Goal: Information Seeking & Learning: Learn about a topic

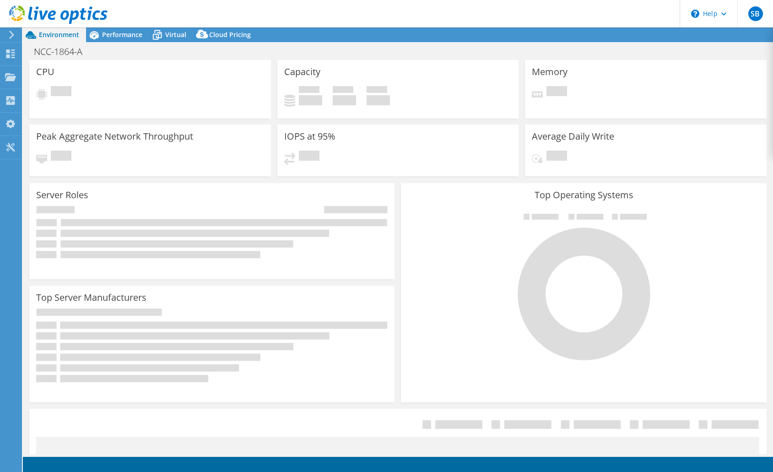
select select "USD"
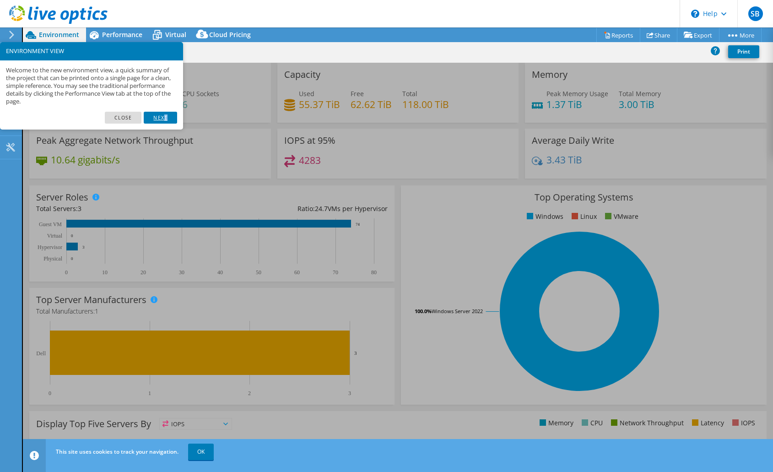
click at [166, 118] on link "Next" at bounding box center [160, 118] width 33 height 12
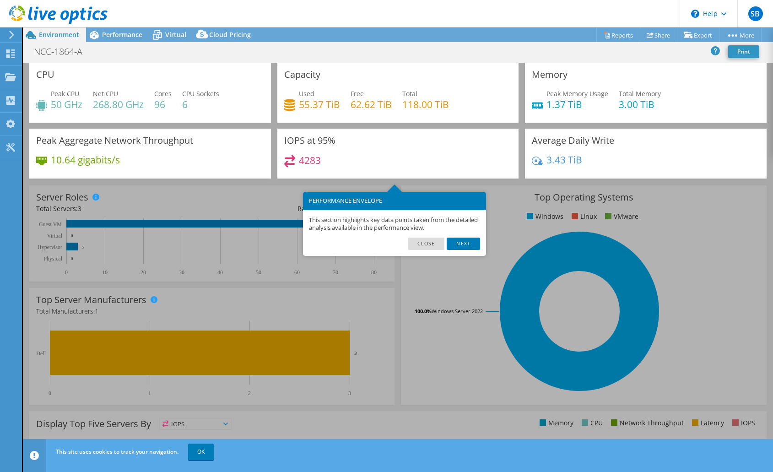
click at [465, 244] on link "Next" at bounding box center [463, 244] width 33 height 12
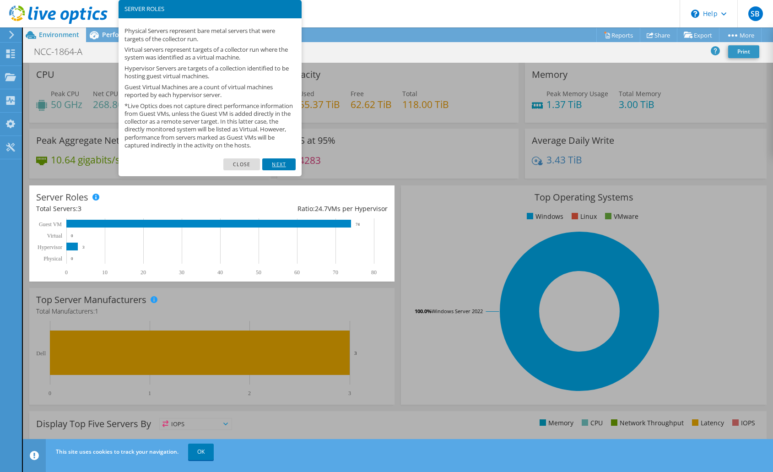
click at [281, 170] on link "Next" at bounding box center [278, 164] width 33 height 12
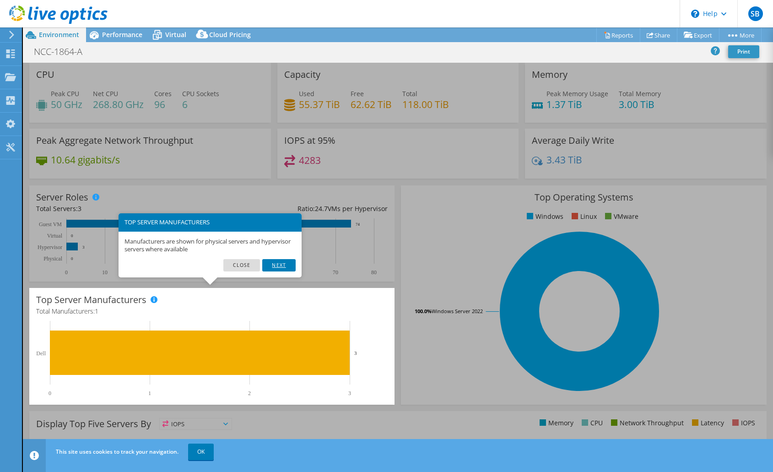
click at [286, 265] on link "Next" at bounding box center [278, 265] width 33 height 12
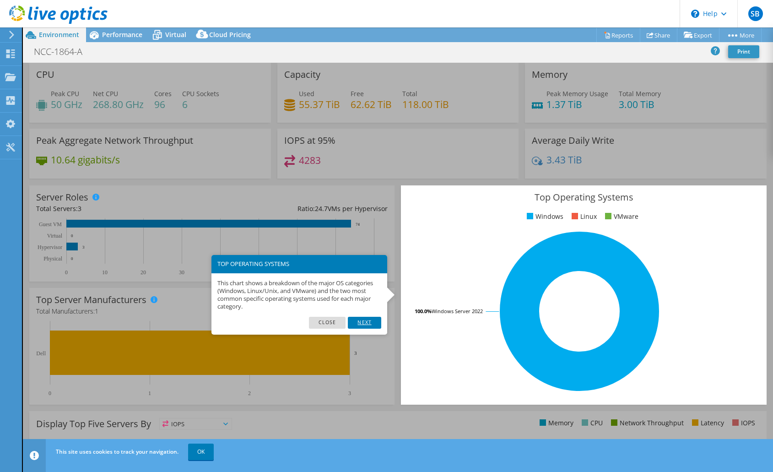
click at [373, 325] on link "Next" at bounding box center [364, 323] width 33 height 12
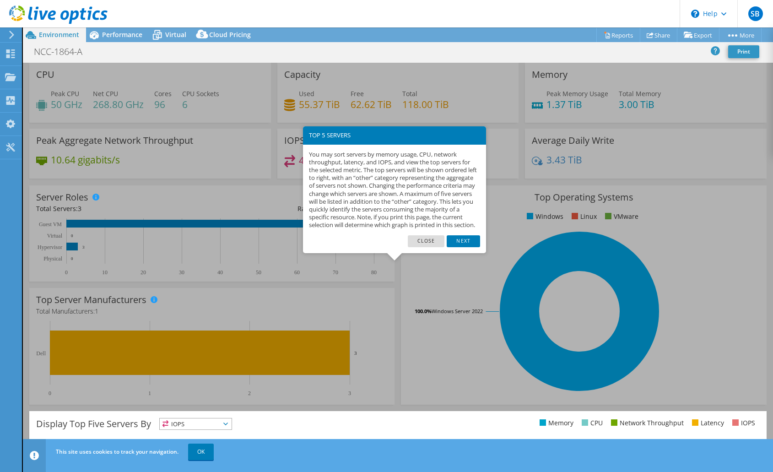
scroll to position [139, 0]
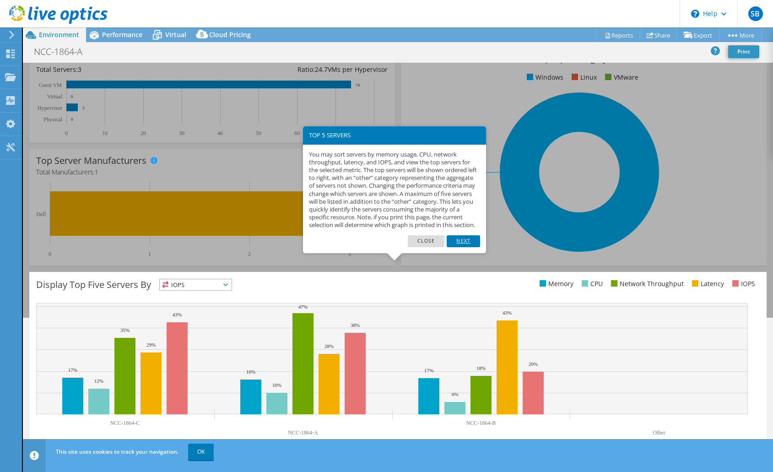
click at [469, 247] on link "Next" at bounding box center [463, 241] width 33 height 12
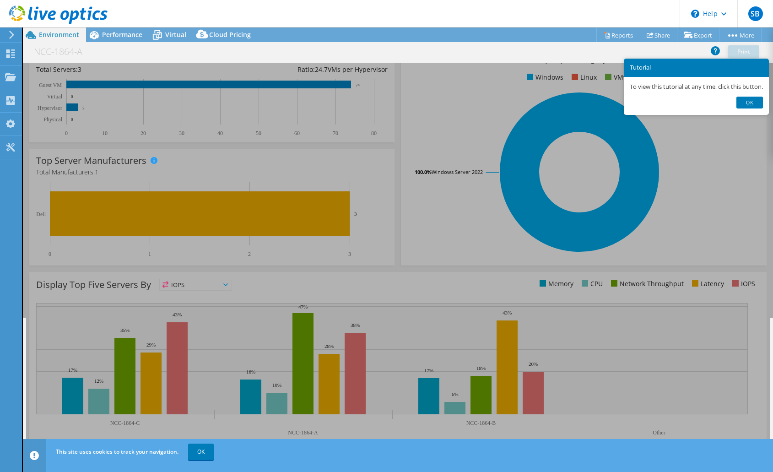
click at [753, 103] on link "Ok" at bounding box center [749, 103] width 27 height 12
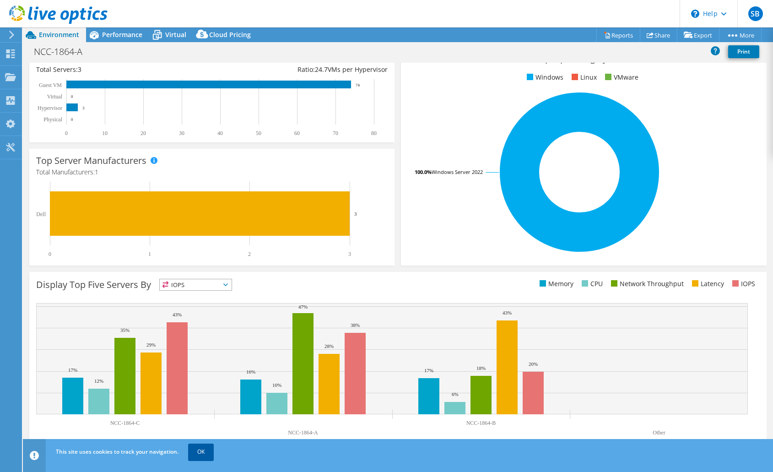
click at [205, 449] on link "OK" at bounding box center [201, 451] width 26 height 16
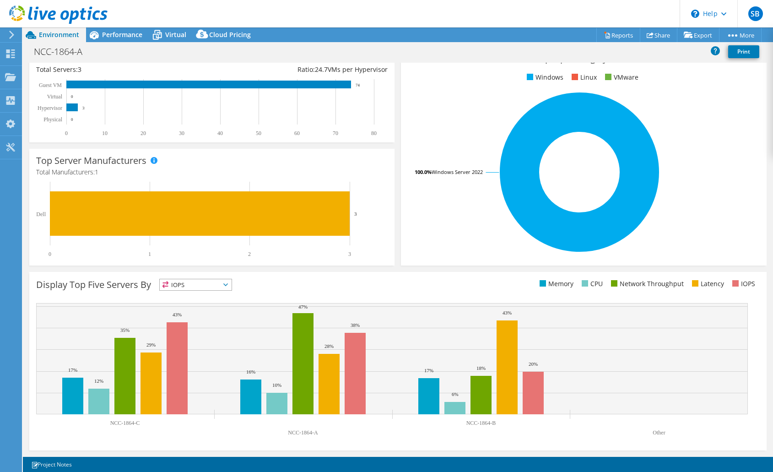
click at [225, 284] on icon at bounding box center [225, 284] width 5 height 3
click at [216, 335] on li "Network Throughput" at bounding box center [196, 335] width 72 height 13
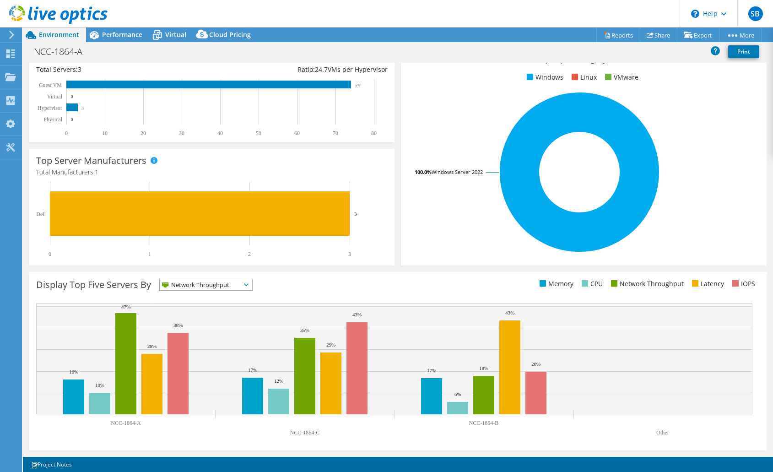
click at [230, 285] on span "Network Throughput" at bounding box center [200, 284] width 81 height 11
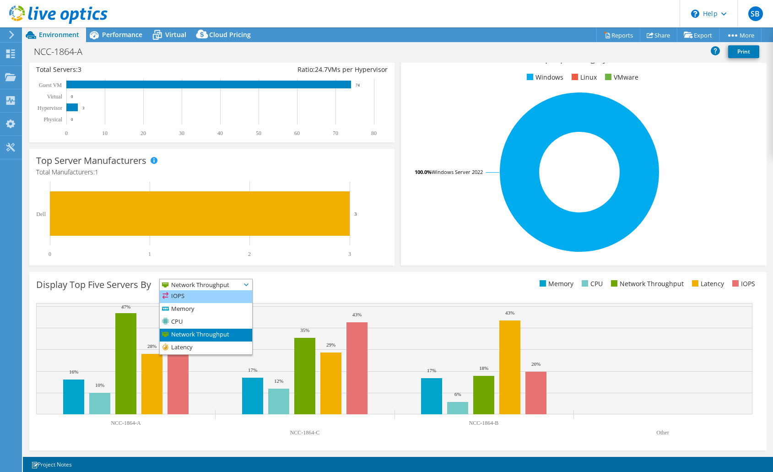
click at [200, 300] on li "IOPS" at bounding box center [206, 296] width 92 height 13
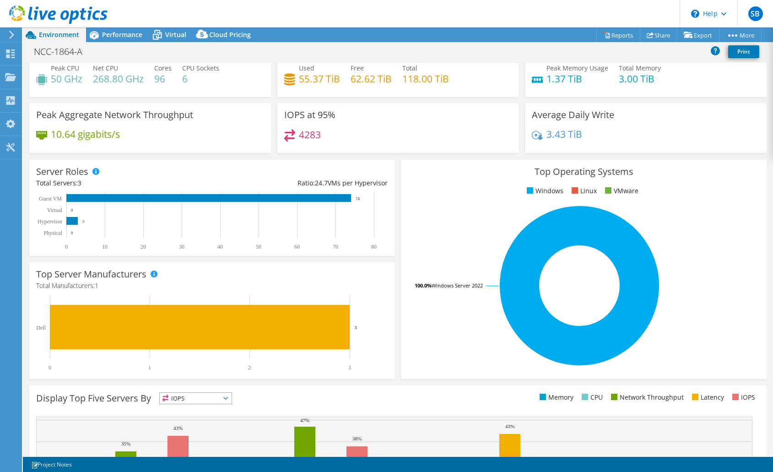
scroll to position [2, 0]
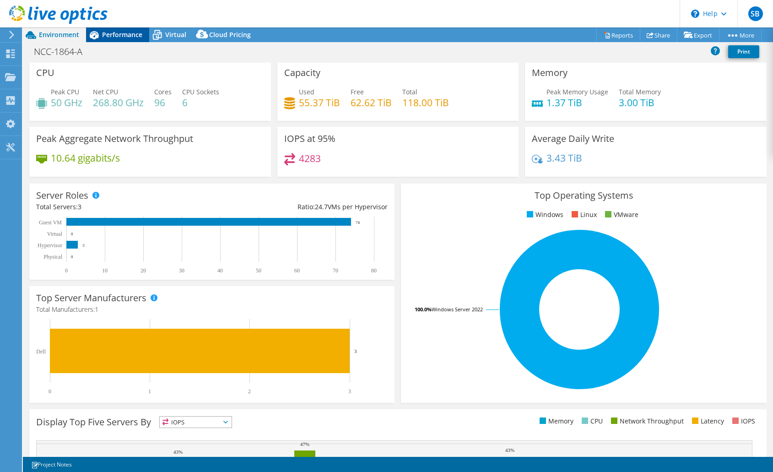
click at [125, 37] on span "Performance" at bounding box center [122, 34] width 40 height 9
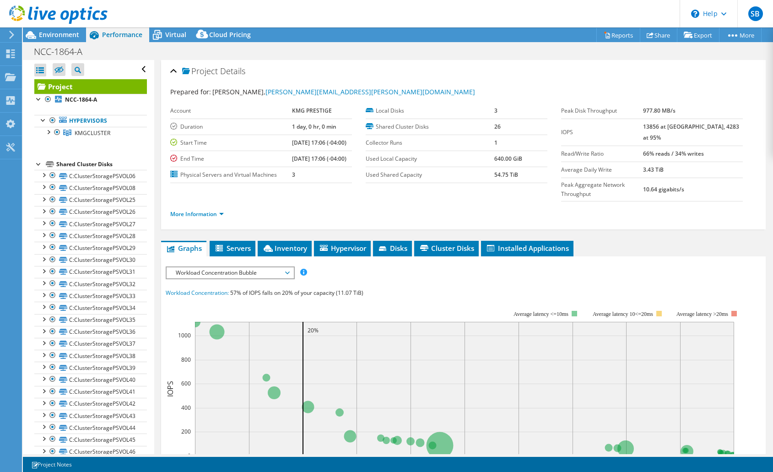
scroll to position [0, 0]
click at [230, 244] on span "Servers" at bounding box center [232, 248] width 37 height 9
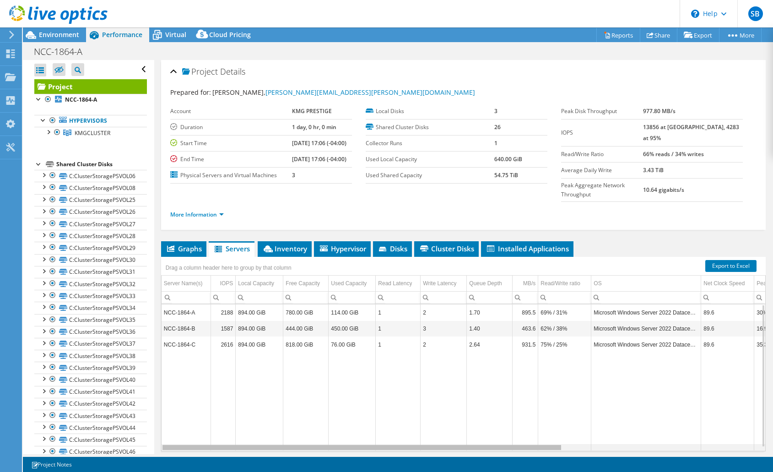
drag, startPoint x: 386, startPoint y: 430, endPoint x: 373, endPoint y: 433, distance: 13.6
click at [373, 433] on body "SB End User [PERSON_NAME] [PERSON_NAME][EMAIL_ADDRESS][DOMAIN_NAME] KMG PRESTIG…" at bounding box center [386, 236] width 773 height 472
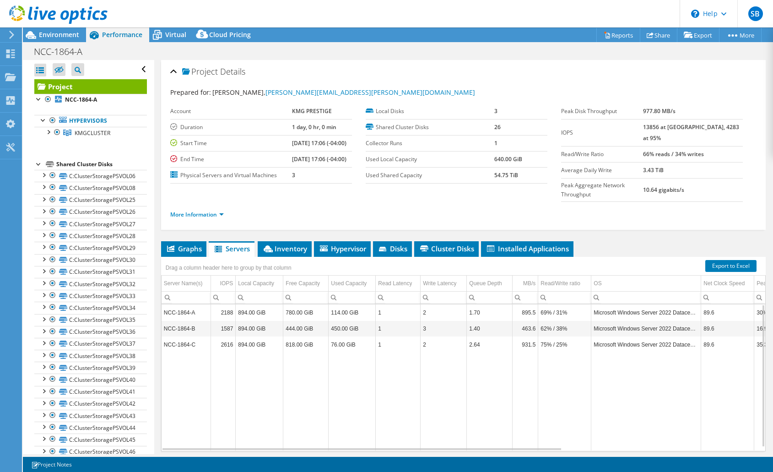
click at [478, 336] on td "2.64" at bounding box center [490, 344] width 46 height 16
click at [180, 336] on td "NCC-1864-C" at bounding box center [186, 344] width 49 height 16
click at [402, 244] on span "Disks" at bounding box center [393, 248] width 30 height 9
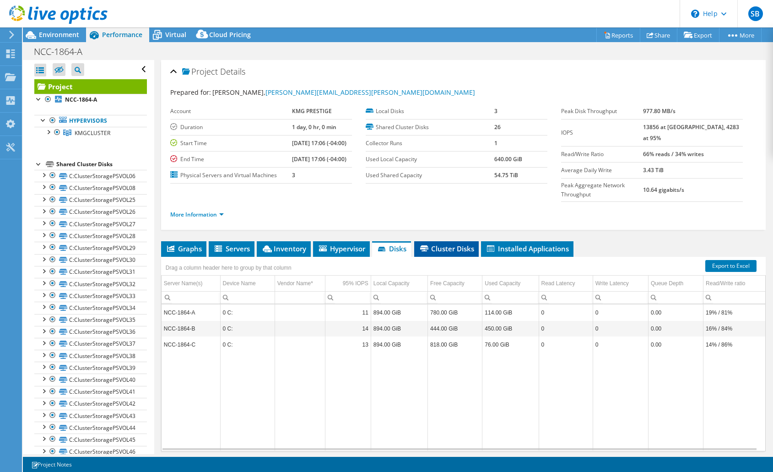
click at [452, 244] on span "Cluster Disks" at bounding box center [446, 248] width 55 height 9
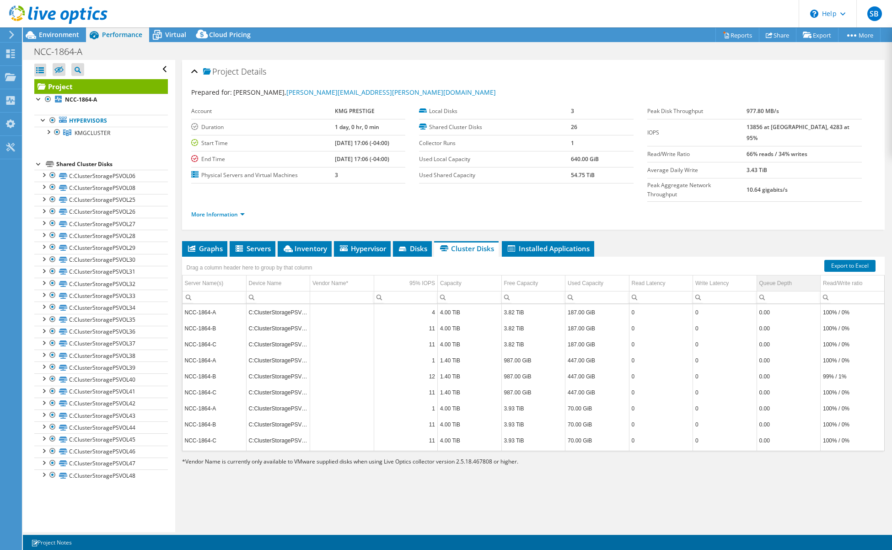
click at [769, 278] on div "Queue Depth" at bounding box center [776, 283] width 32 height 11
click at [770, 278] on div "Queue Depth" at bounding box center [776, 283] width 32 height 11
click at [411, 244] on span "Disks" at bounding box center [413, 248] width 30 height 9
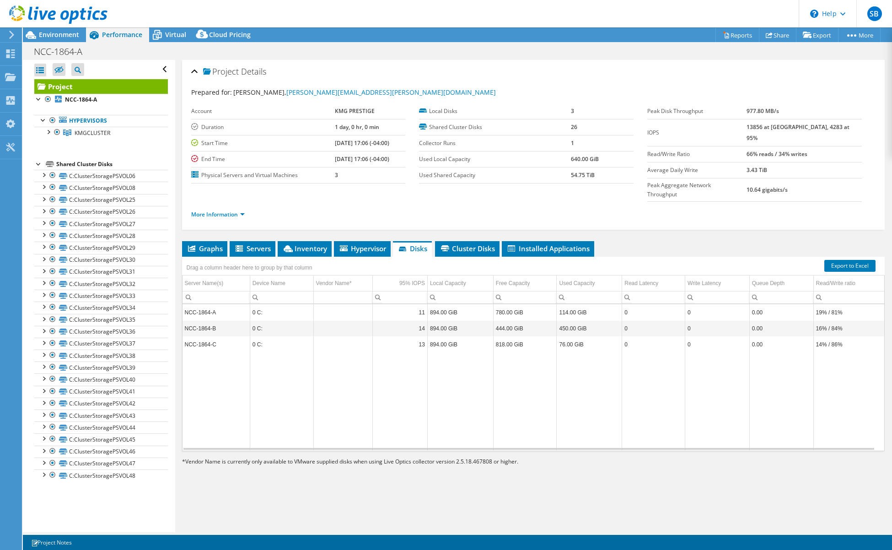
click at [396, 398] on td "Data grid" at bounding box center [400, 401] width 55 height 98
click at [478, 244] on span "Cluster Disks" at bounding box center [467, 248] width 55 height 9
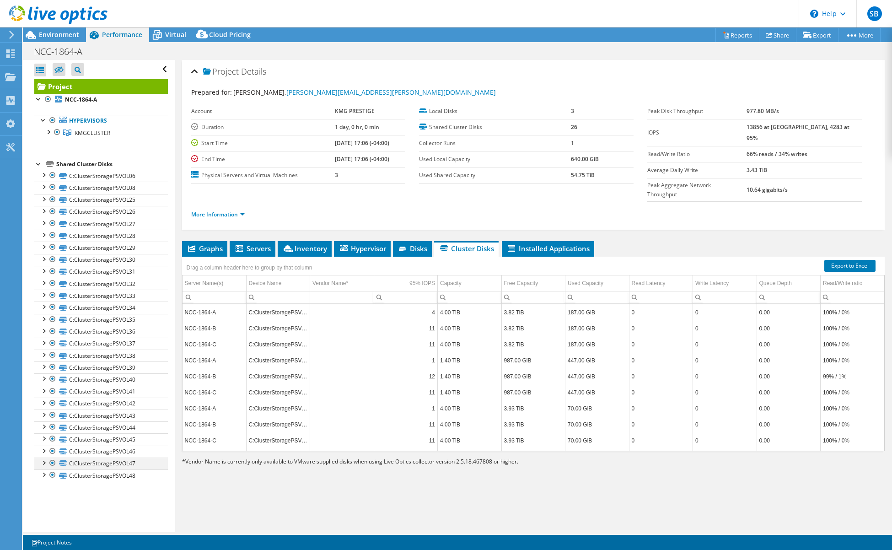
click at [45, 461] on div at bounding box center [43, 462] width 9 height 9
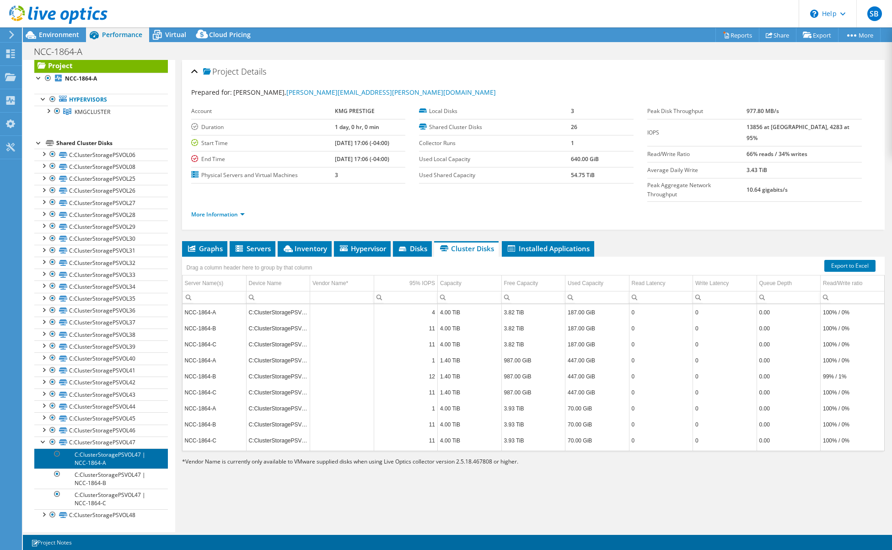
click at [106, 459] on link "C:ClusterStoragePSVOL47 | NCC-1864-A" at bounding box center [101, 458] width 134 height 20
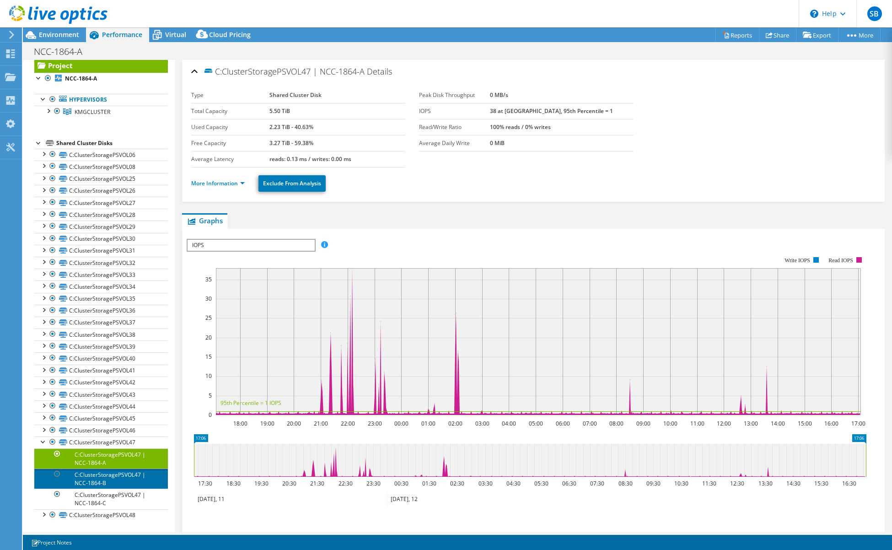
click at [103, 471] on link "C:ClusterStoragePSVOL47 | NCC-1864-B" at bounding box center [101, 479] width 134 height 20
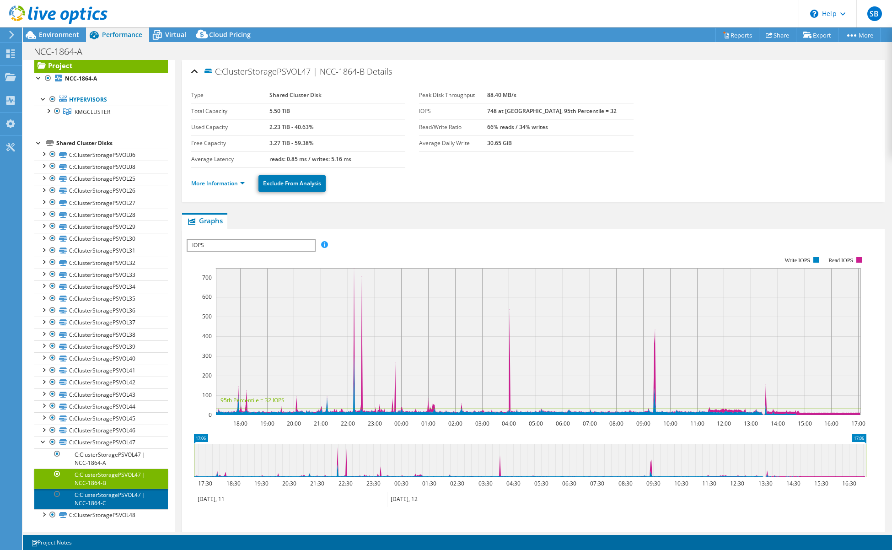
click at [105, 471] on link "C:ClusterStoragePSVOL47 | NCC-1864-C" at bounding box center [101, 499] width 134 height 20
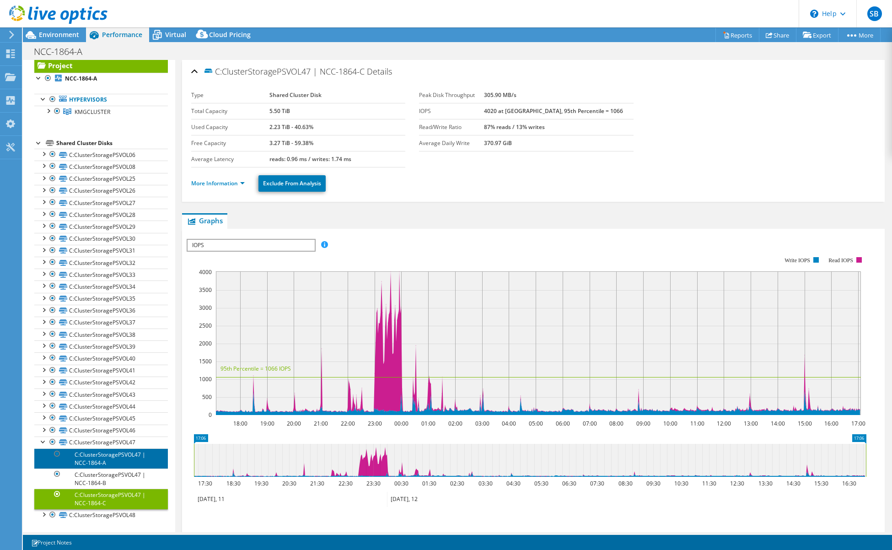
click at [115, 459] on link "C:ClusterStoragePSVOL47 | NCC-1864-A" at bounding box center [101, 458] width 134 height 20
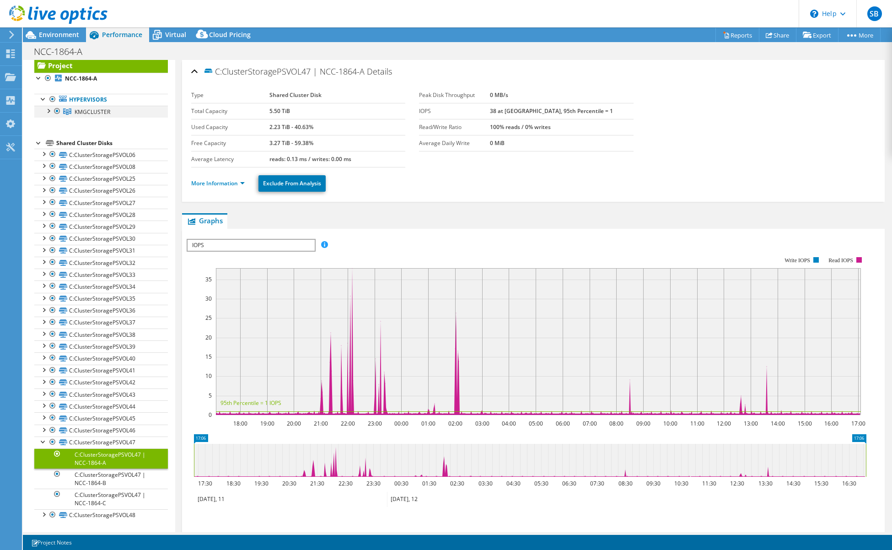
click at [51, 110] on div at bounding box center [47, 110] width 9 height 9
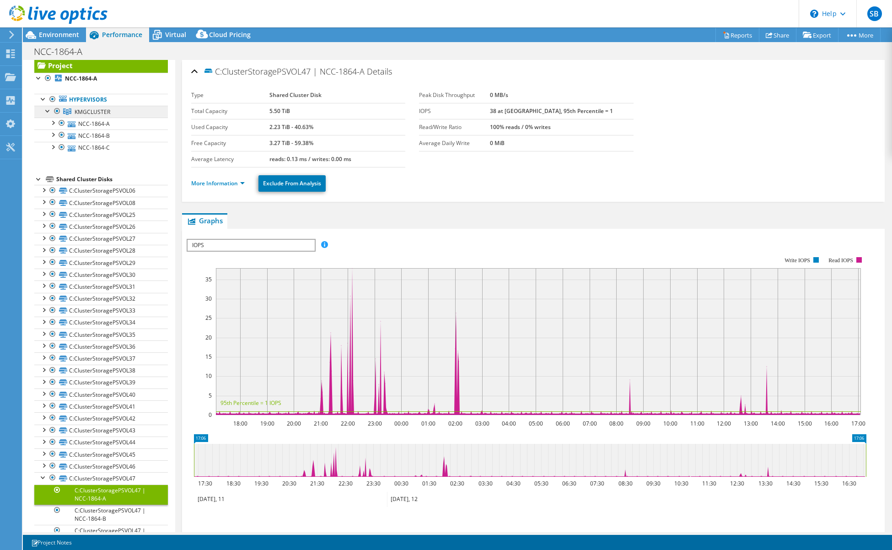
click at [98, 111] on span "KMGCLUSTER" at bounding box center [93, 112] width 36 height 8
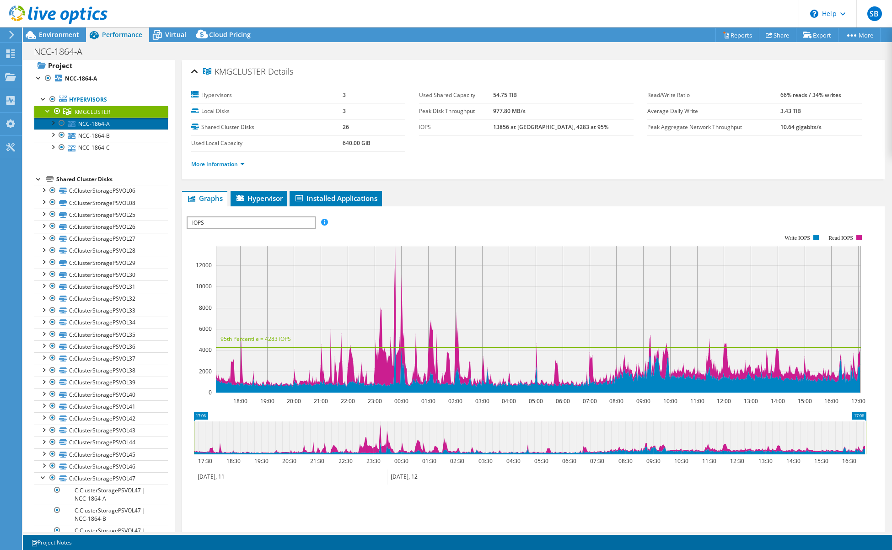
click at [105, 122] on link "NCC-1864-A" at bounding box center [101, 124] width 134 height 12
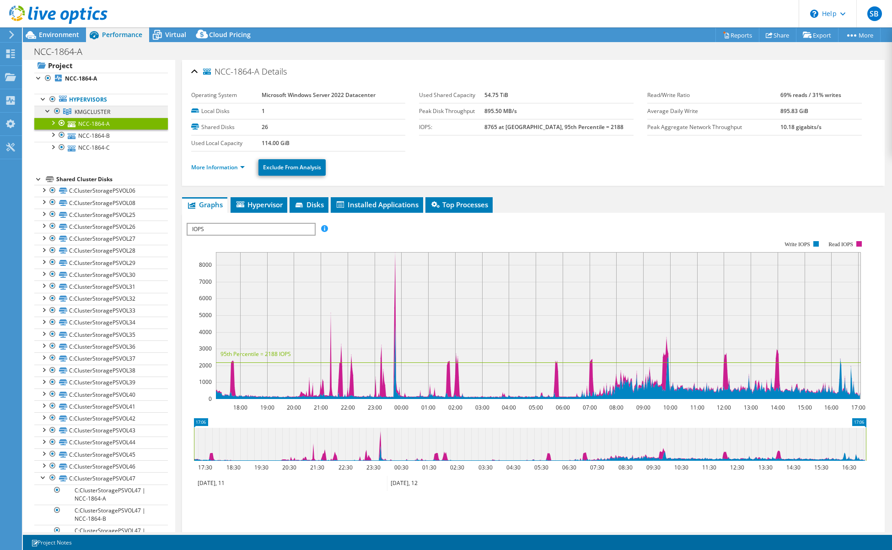
click at [99, 112] on span "KMGCLUSTER" at bounding box center [93, 112] width 36 height 8
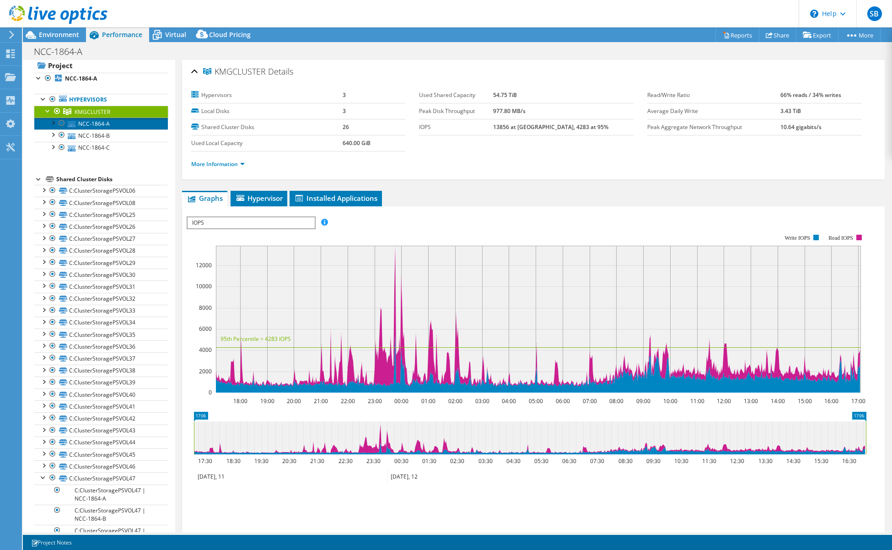
click at [102, 123] on link "NCC-1864-A" at bounding box center [101, 124] width 134 height 12
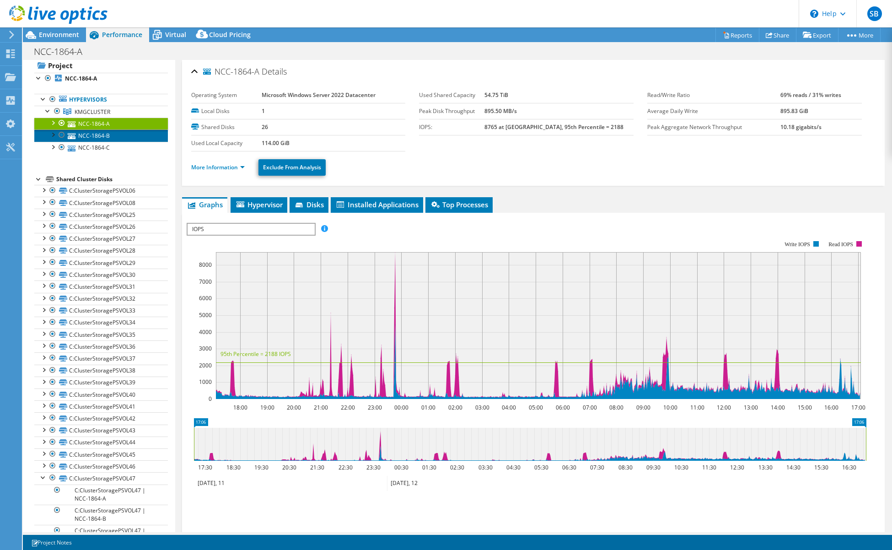
click at [104, 134] on link "NCC-1864-B" at bounding box center [101, 136] width 134 height 12
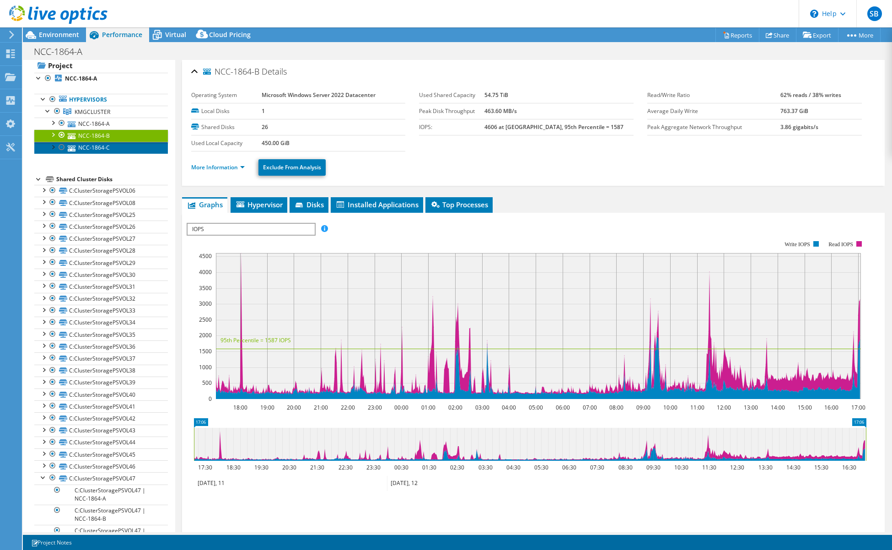
click at [104, 149] on link "NCC-1864-C" at bounding box center [101, 148] width 134 height 12
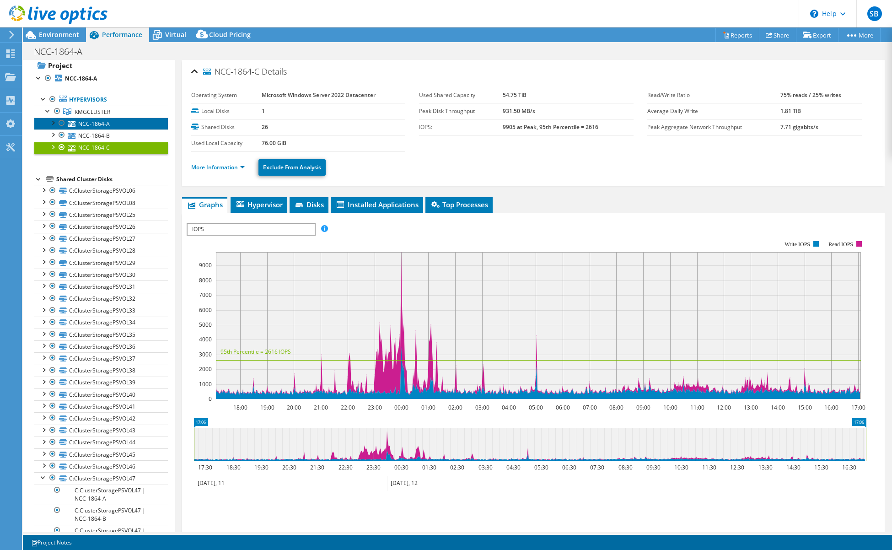
click at [103, 123] on link "NCC-1864-A" at bounding box center [101, 124] width 134 height 12
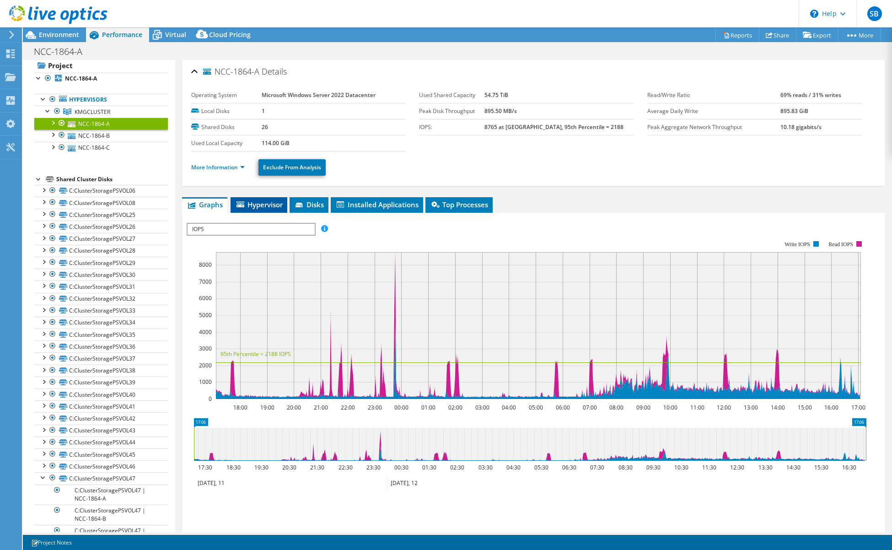
click at [269, 205] on span "Hypervisor" at bounding box center [259, 204] width 48 height 9
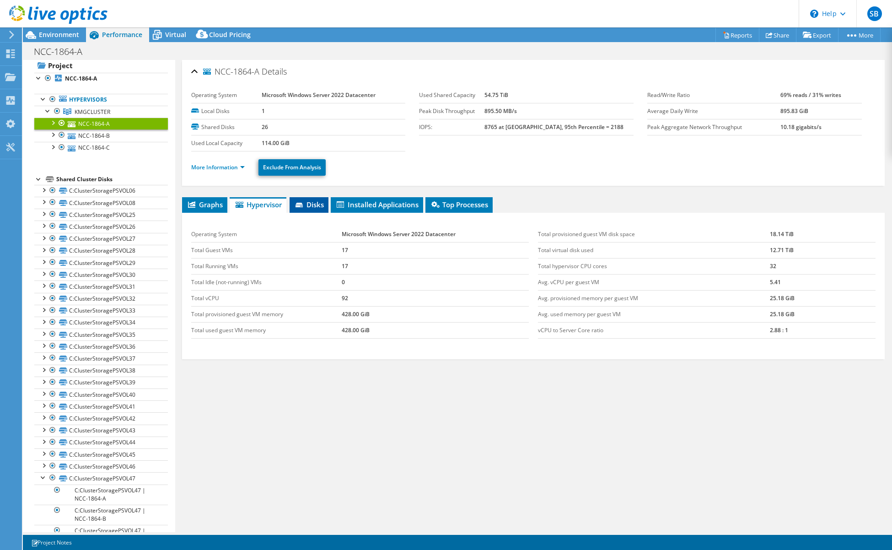
click at [309, 206] on span "Disks" at bounding box center [309, 204] width 30 height 9
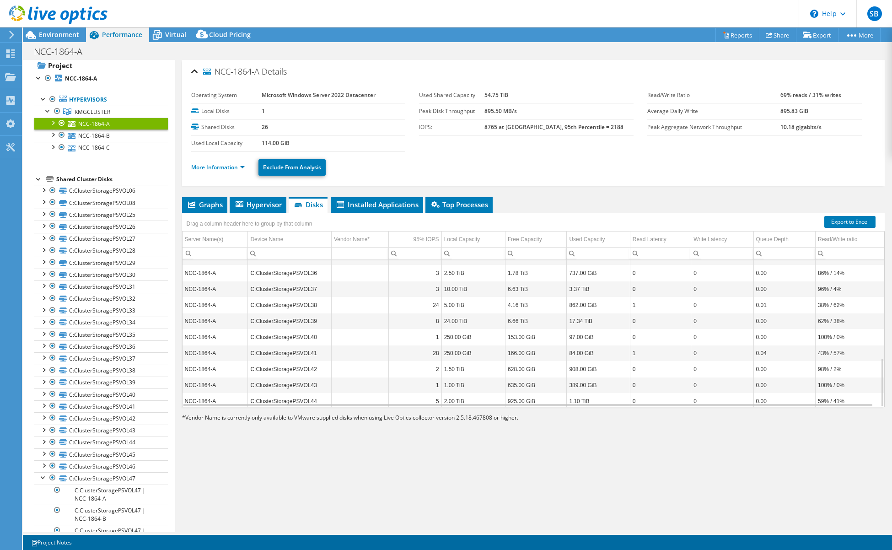
scroll to position [290, 0]
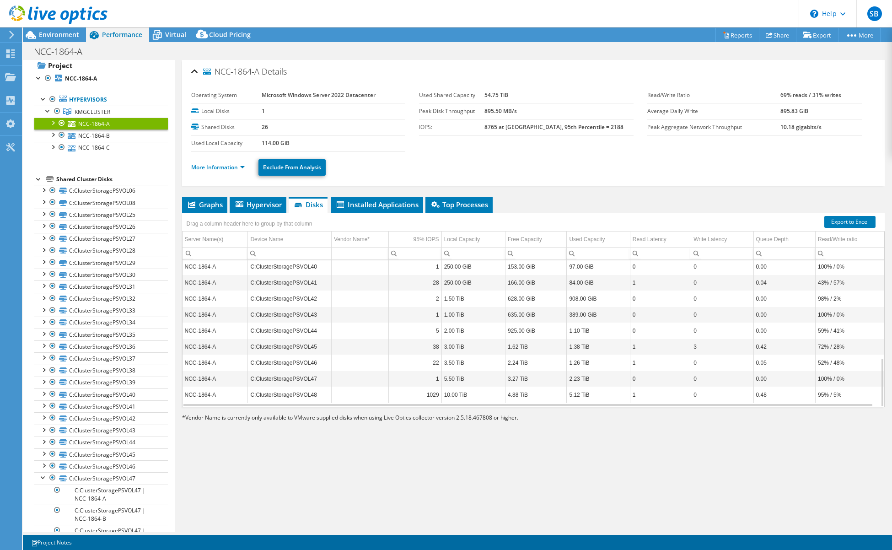
click at [52, 122] on div at bounding box center [52, 122] width 9 height 9
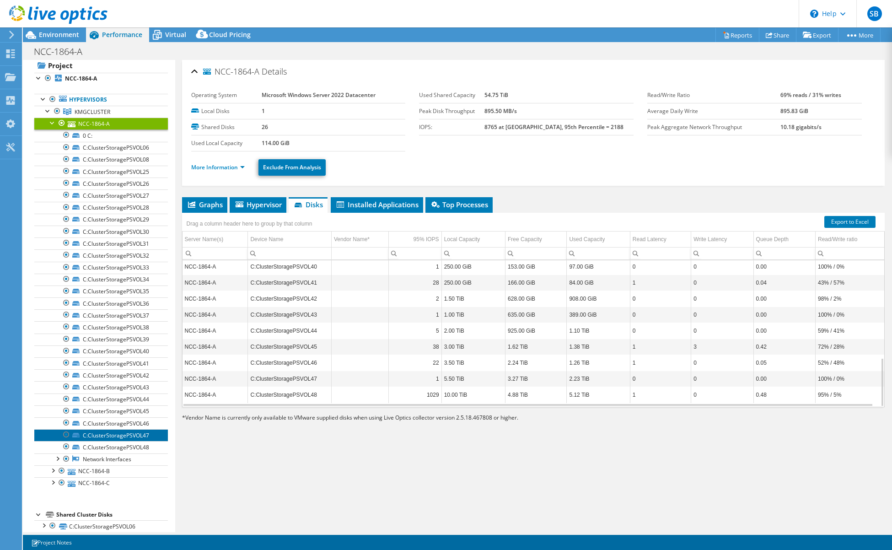
click at [129, 435] on link "C:ClusterStoragePSVOL47" at bounding box center [101, 435] width 134 height 12
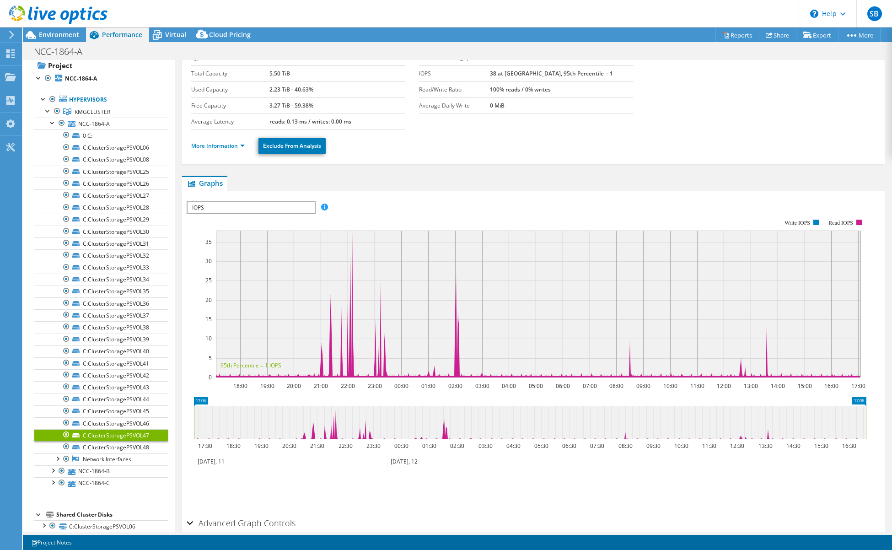
scroll to position [37, 0]
click at [190, 471] on div "Advanced Graph Controls" at bounding box center [534, 525] width 694 height 20
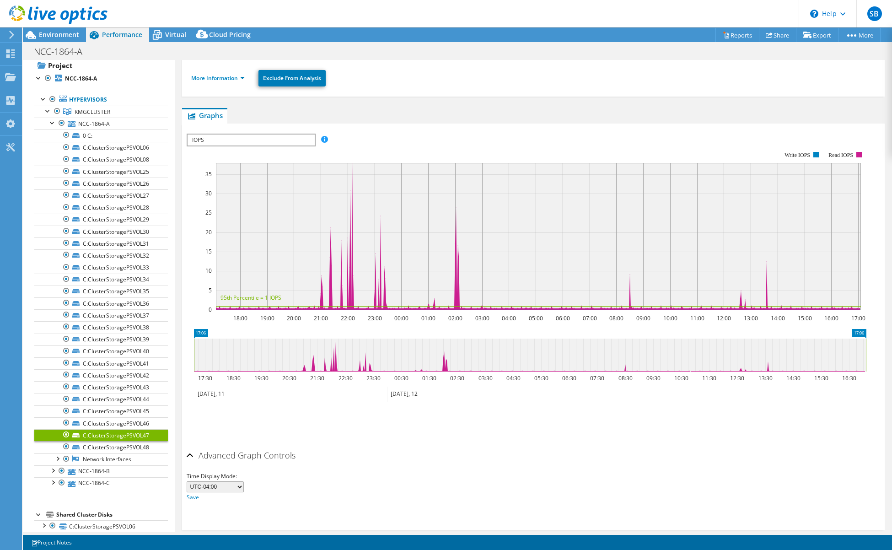
scroll to position [119, 0]
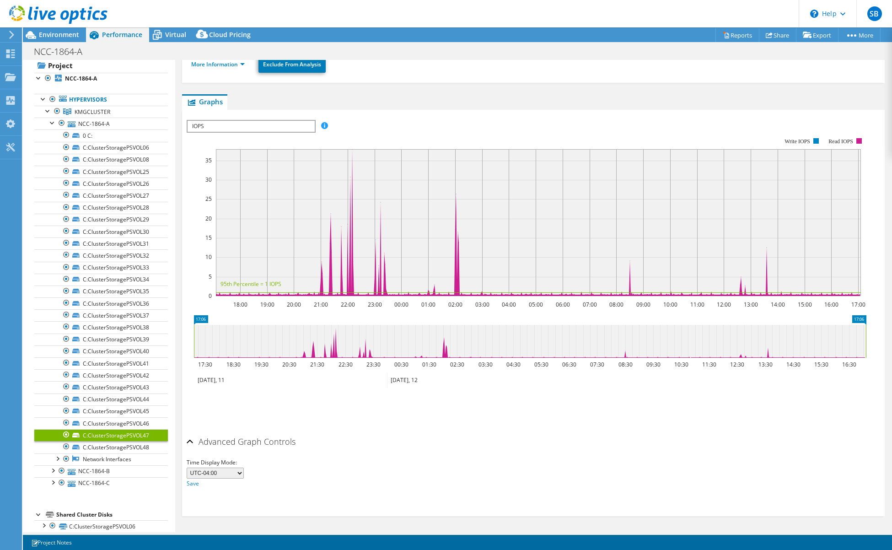
click at [188, 443] on div "Advanced Graph Controls" at bounding box center [534, 442] width 694 height 20
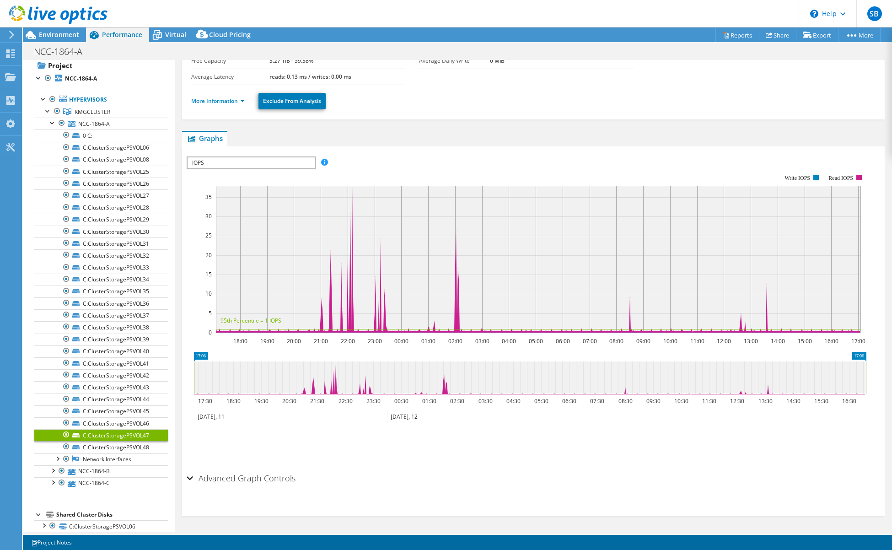
scroll to position [82, 0]
click at [265, 163] on span "IOPS" at bounding box center [251, 162] width 127 height 11
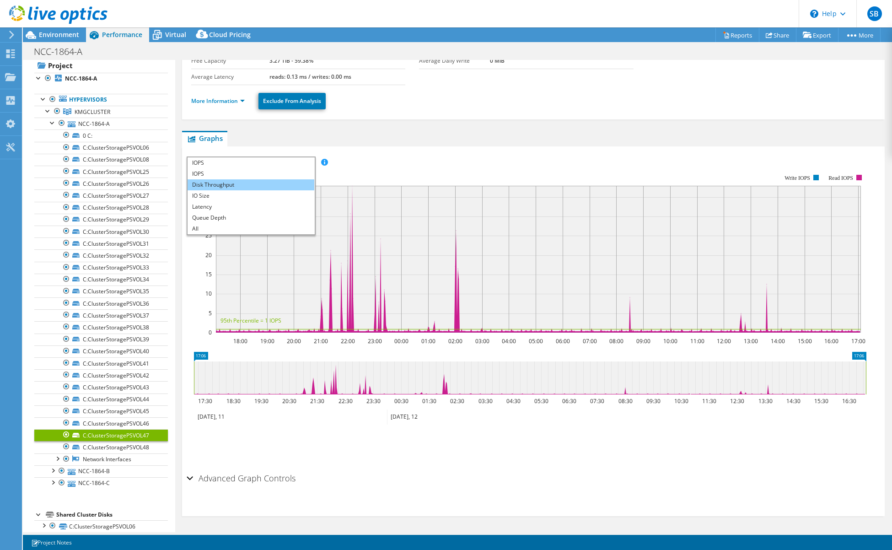
click at [251, 184] on li "Disk Throughput" at bounding box center [251, 184] width 127 height 11
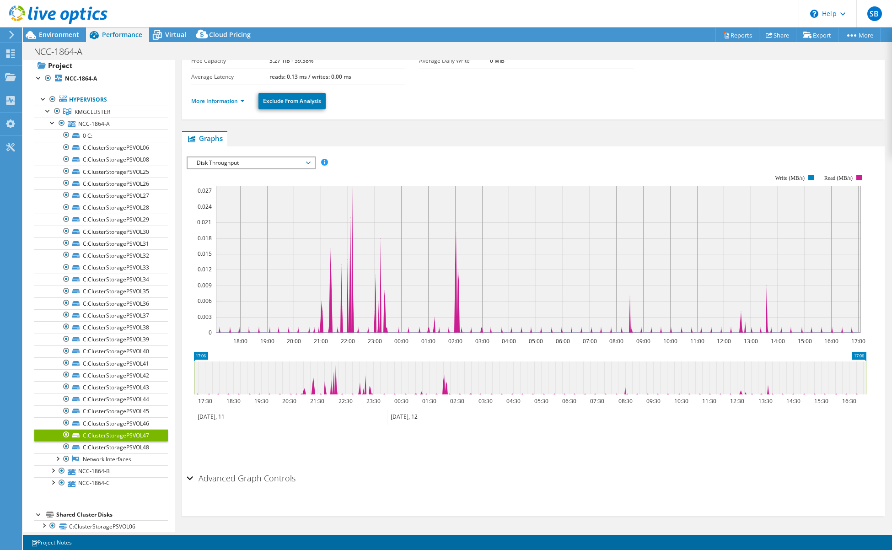
click at [248, 162] on span "Disk Throughput" at bounding box center [251, 162] width 118 height 11
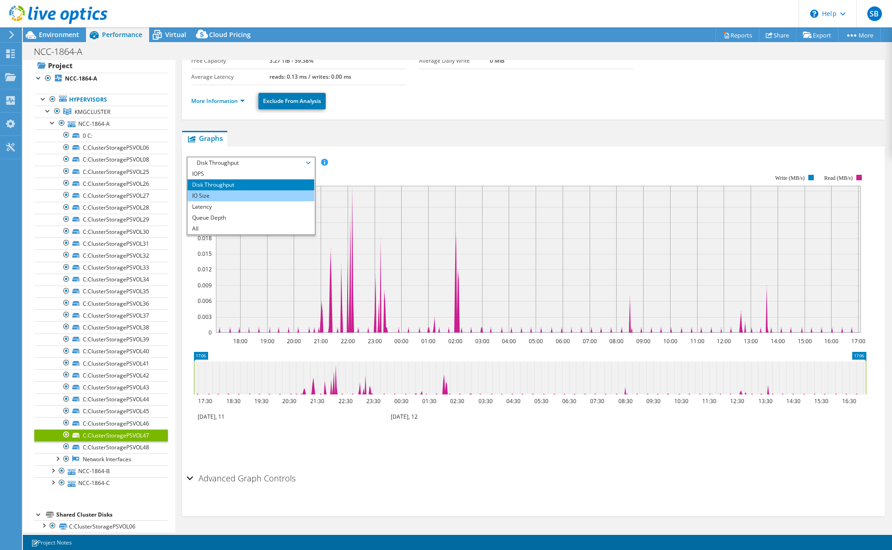
click at [238, 192] on li "IO Size" at bounding box center [251, 195] width 127 height 11
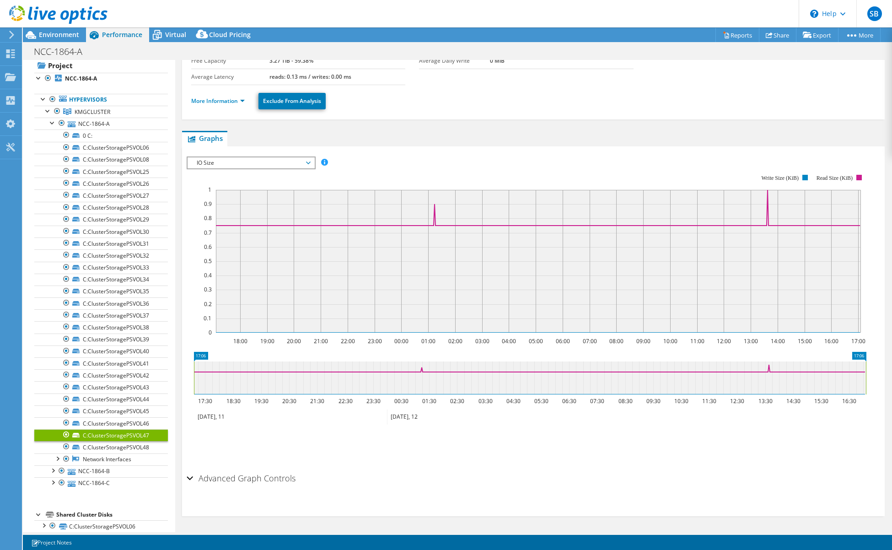
click at [245, 162] on span "IO Size" at bounding box center [251, 162] width 118 height 11
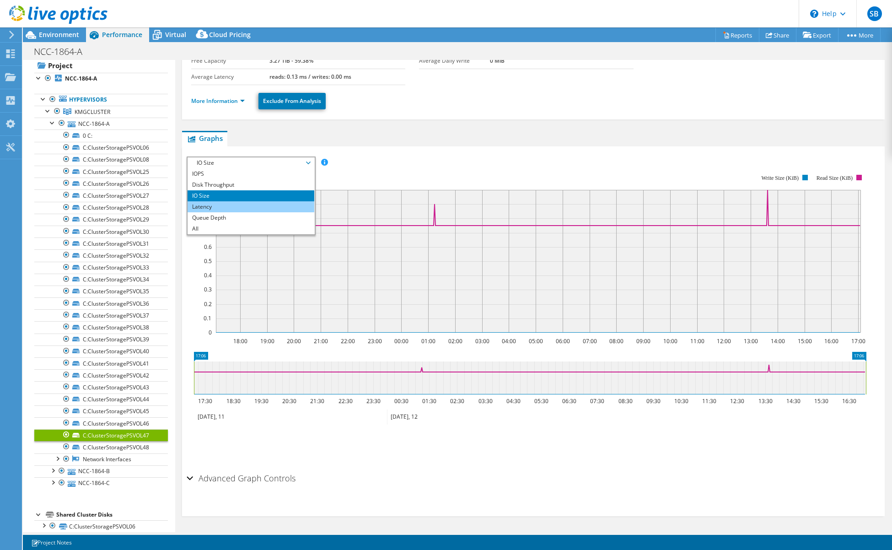
click at [235, 203] on li "Latency" at bounding box center [251, 206] width 127 height 11
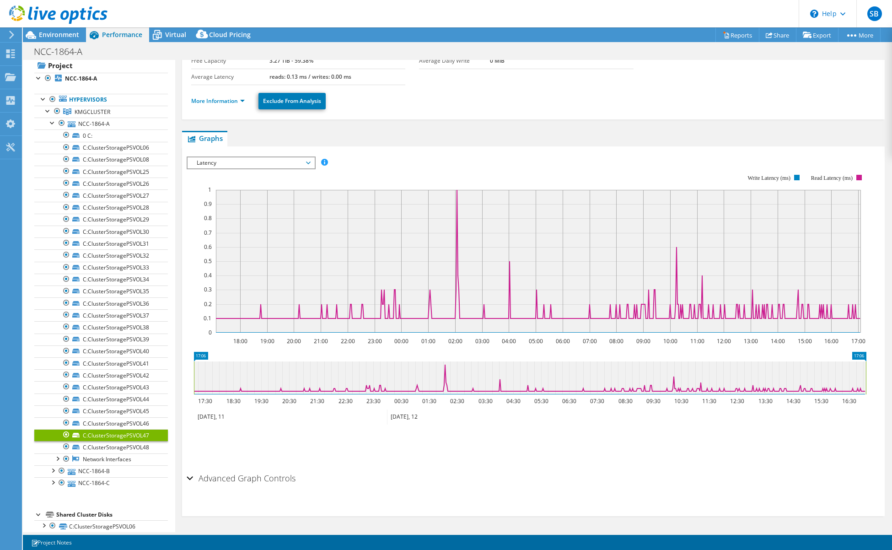
click at [247, 163] on span "Latency" at bounding box center [251, 162] width 118 height 11
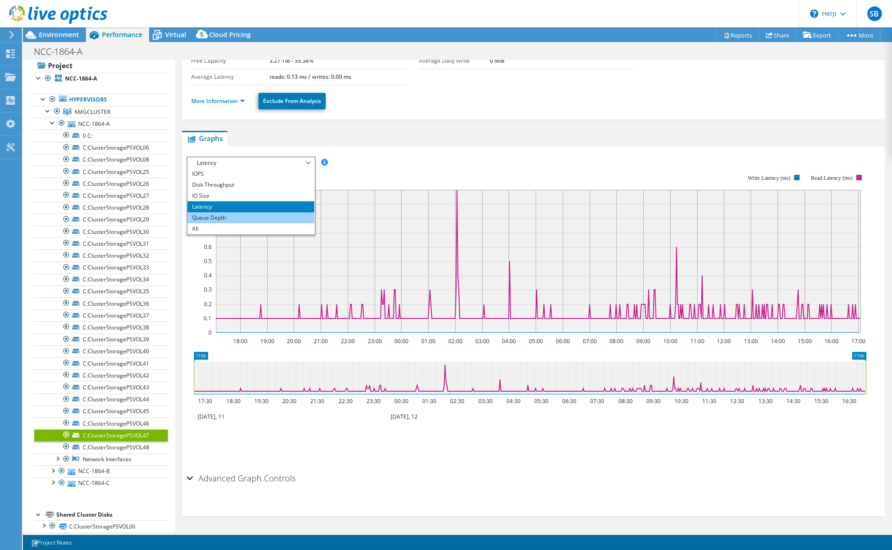
click at [234, 216] on li "Queue Depth" at bounding box center [251, 217] width 127 height 11
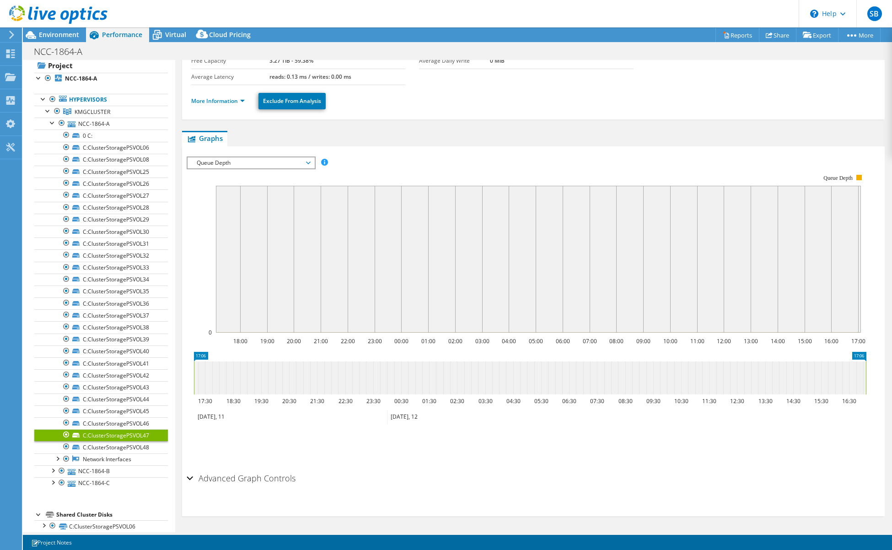
click at [227, 163] on span "Queue Depth" at bounding box center [251, 162] width 118 height 11
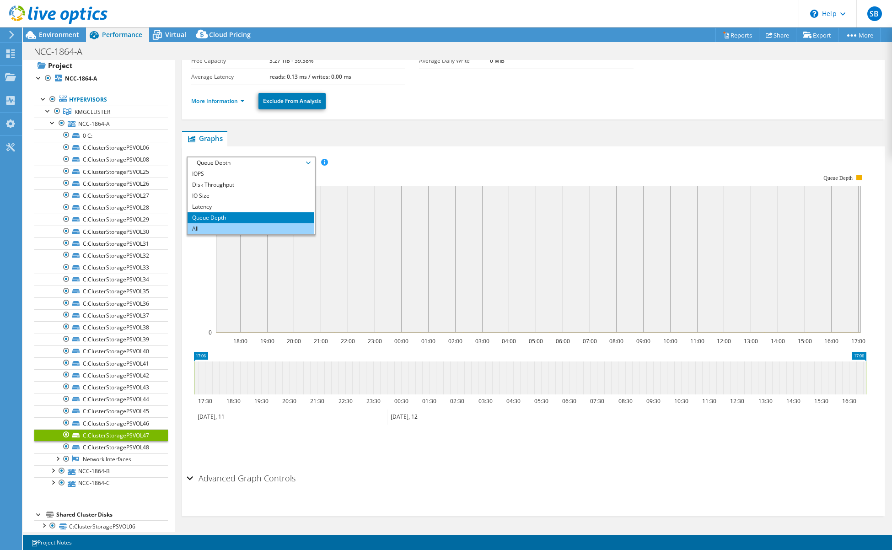
click at [219, 228] on li "All" at bounding box center [251, 228] width 127 height 11
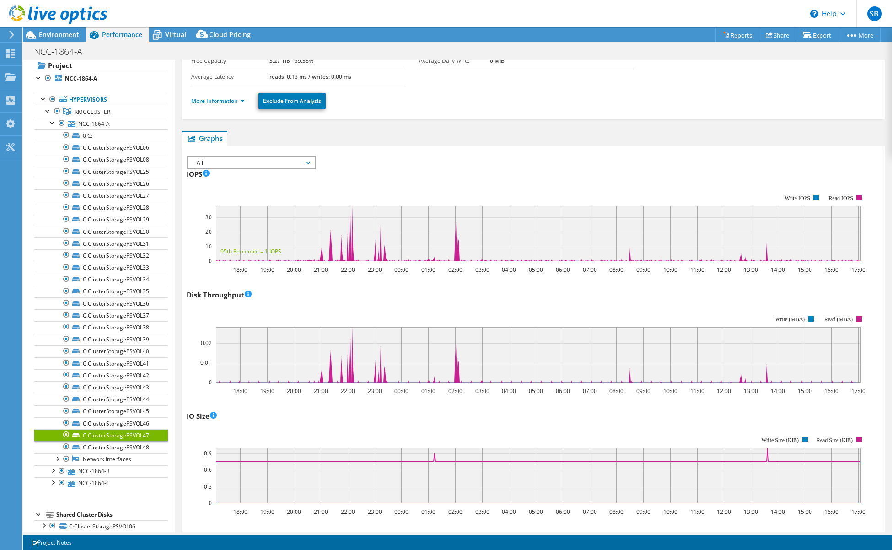
click at [223, 162] on span "All" at bounding box center [251, 162] width 118 height 11
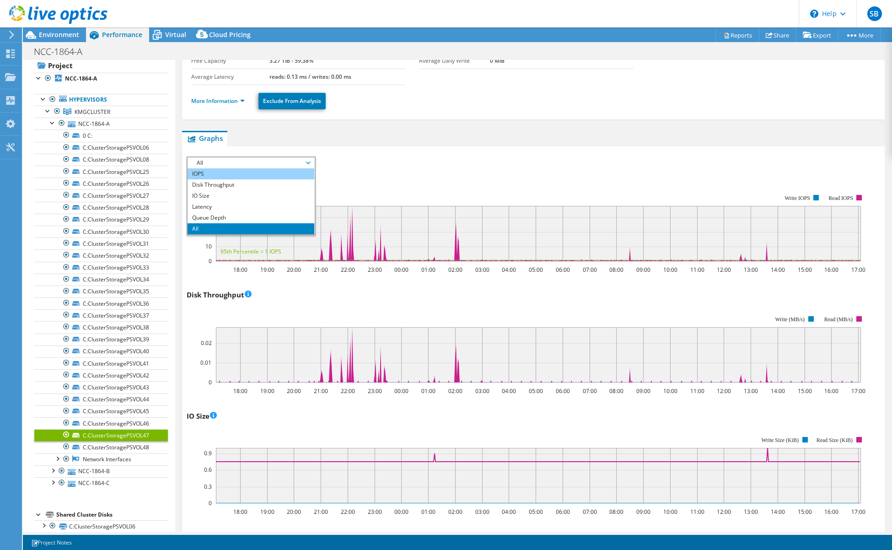
click at [219, 173] on li "IOPS" at bounding box center [251, 173] width 127 height 11
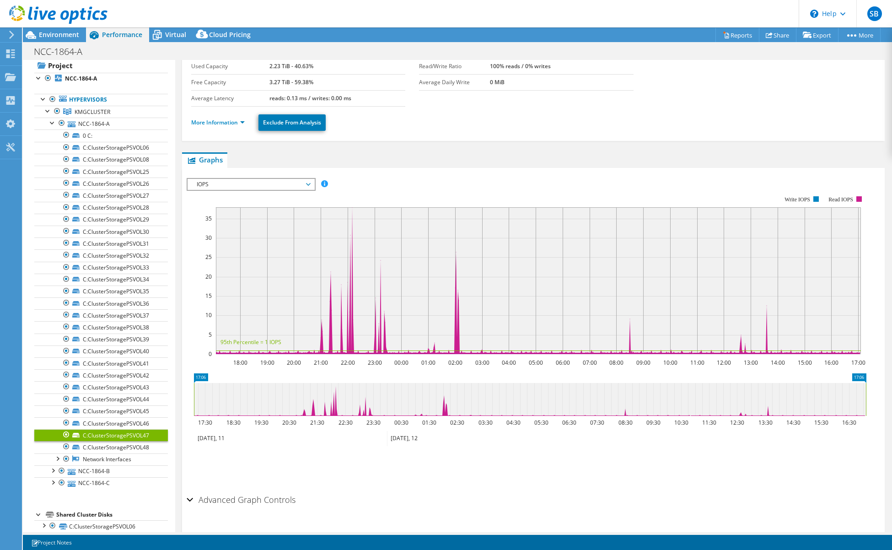
scroll to position [0, 0]
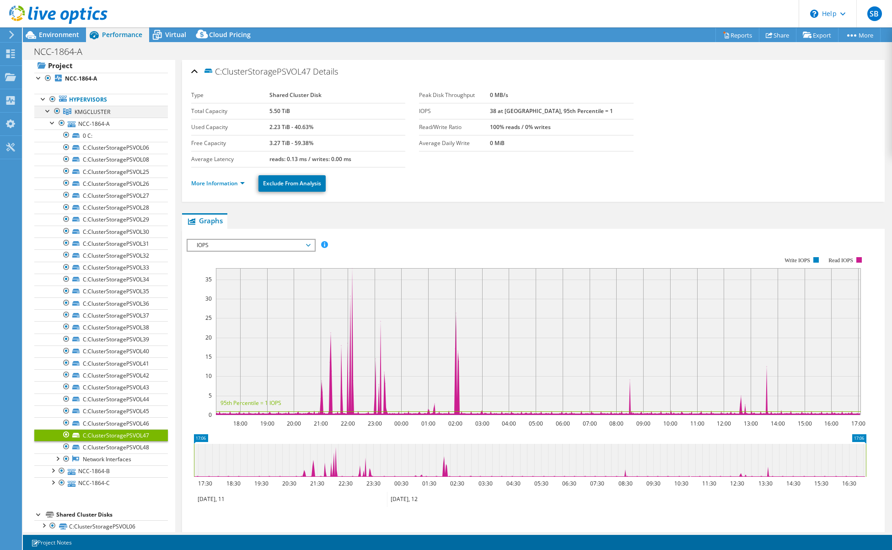
click at [48, 112] on div at bounding box center [47, 110] width 9 height 9
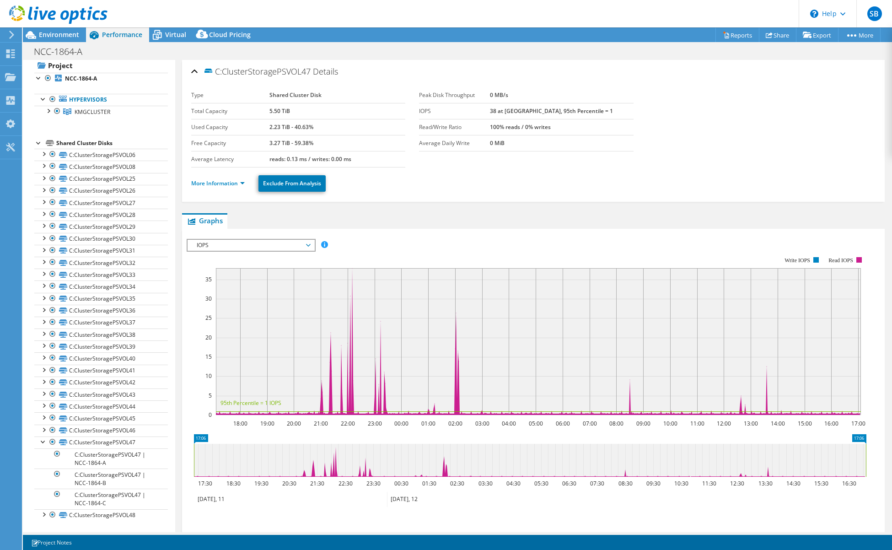
click at [38, 143] on div at bounding box center [38, 142] width 9 height 9
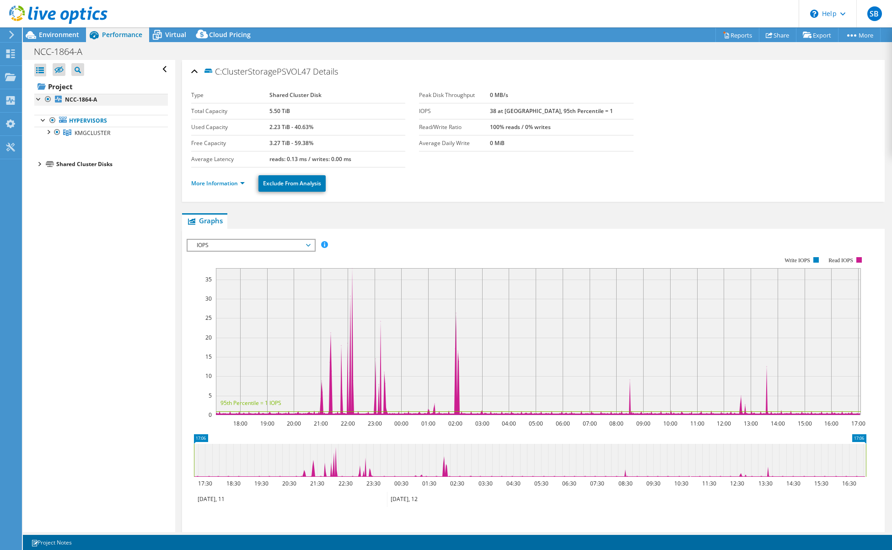
click at [36, 98] on div at bounding box center [38, 98] width 9 height 9
click at [37, 97] on div at bounding box center [38, 98] width 9 height 9
click at [34, 53] on div "Dashboard" at bounding box center [43, 54] width 43 height 23
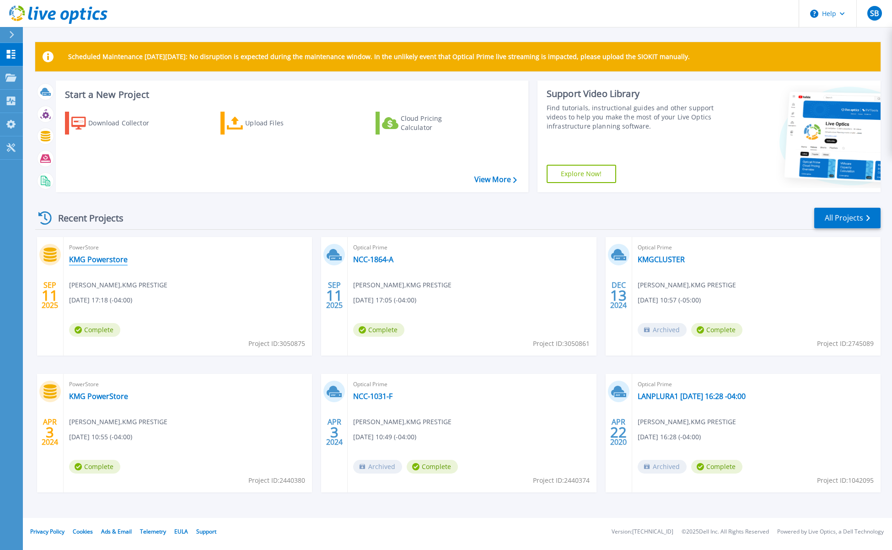
click at [114, 259] on link "KMG Powerstore" at bounding box center [98, 259] width 59 height 9
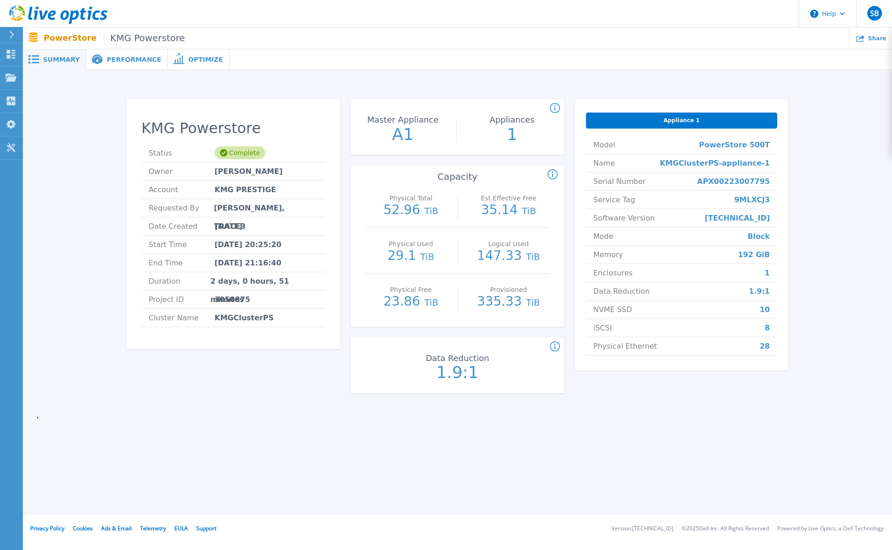
click at [130, 60] on span "Performance" at bounding box center [134, 59] width 54 height 6
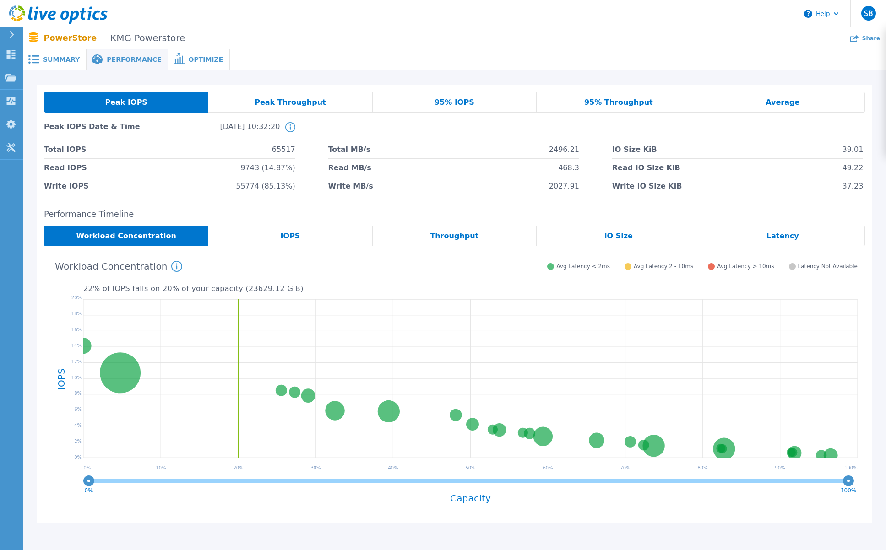
click at [189, 57] on span "Optimize" at bounding box center [205, 59] width 35 height 6
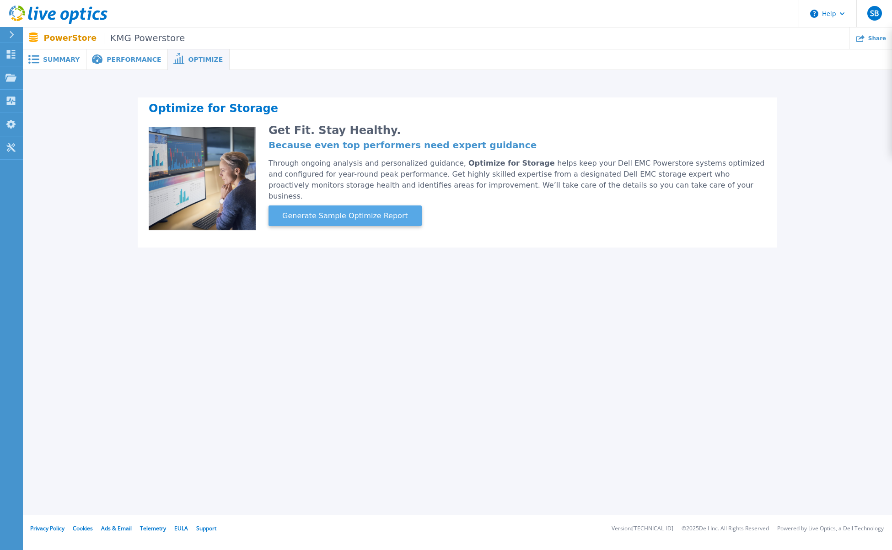
click at [374, 211] on span "Generate Sample Optimize Report" at bounding box center [345, 216] width 133 height 11
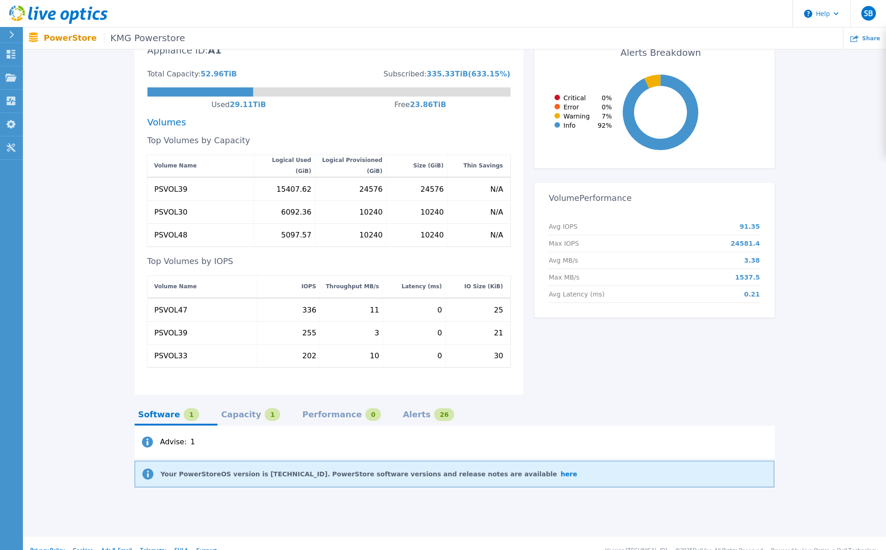
scroll to position [255, 0]
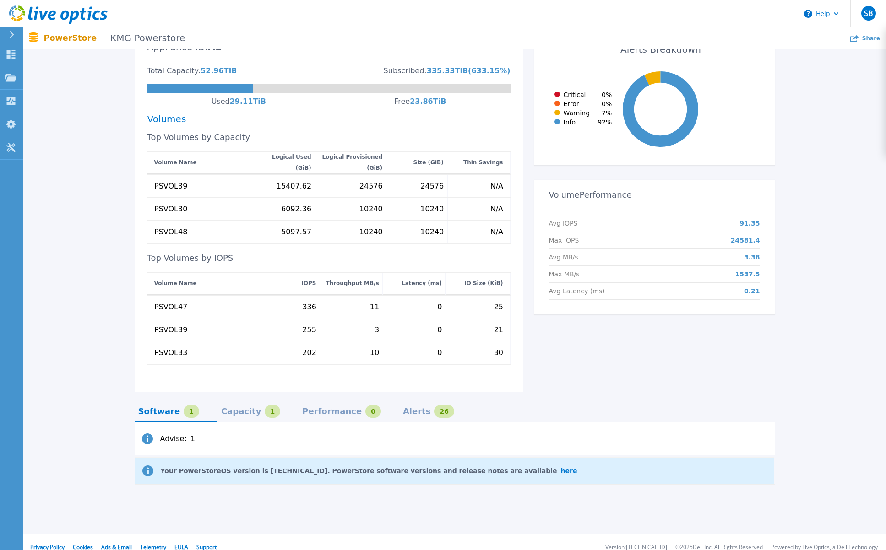
click at [561, 467] on link "here" at bounding box center [569, 470] width 16 height 7
click at [227, 408] on div "Capacity" at bounding box center [241, 411] width 40 height 7
click at [302, 408] on div "Performance" at bounding box center [331, 411] width 59 height 7
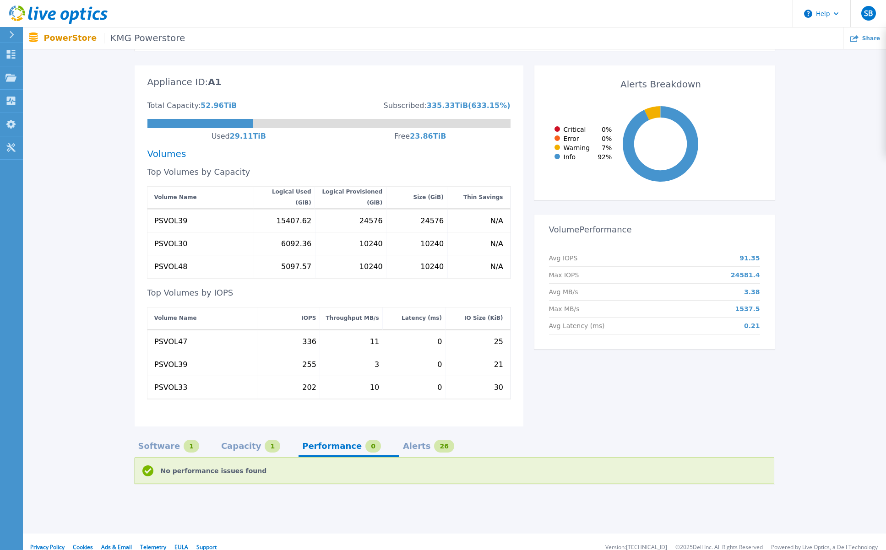
click at [403, 443] on div "Alerts" at bounding box center [417, 446] width 28 height 7
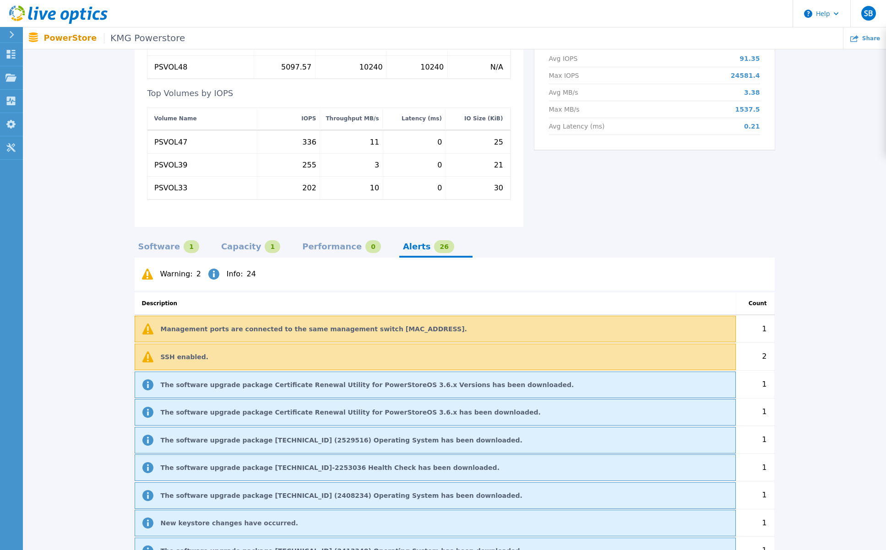
scroll to position [422, 0]
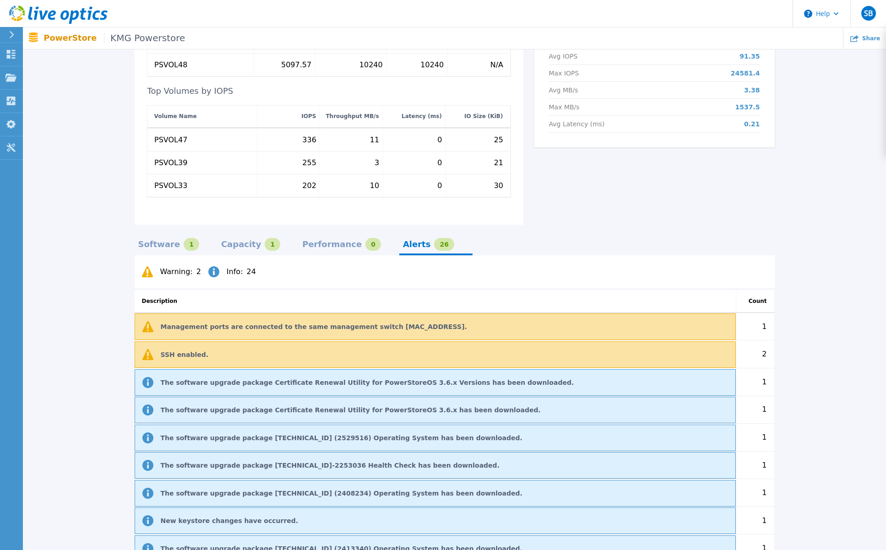
click at [390, 323] on p "Management ports are connected to the same management switch d0:67:e5:db:16:6d." at bounding box center [314, 326] width 306 height 7
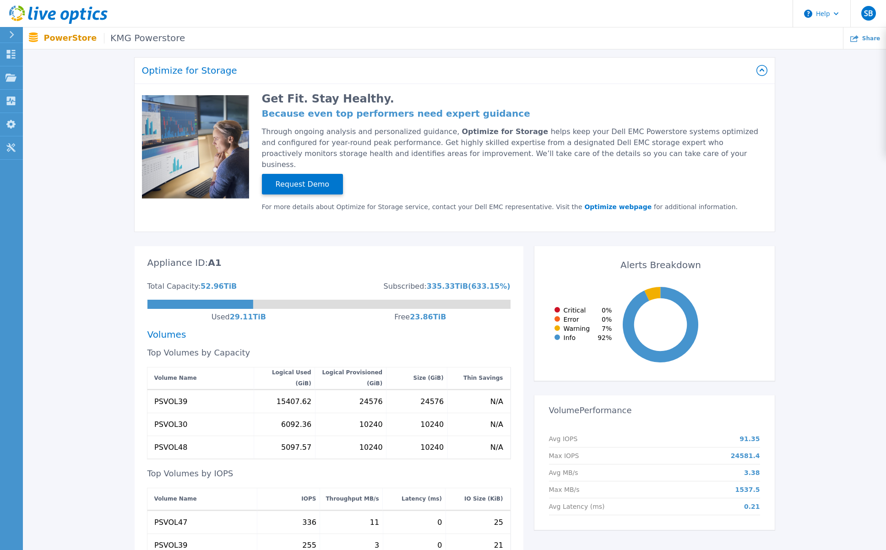
scroll to position [0, 0]
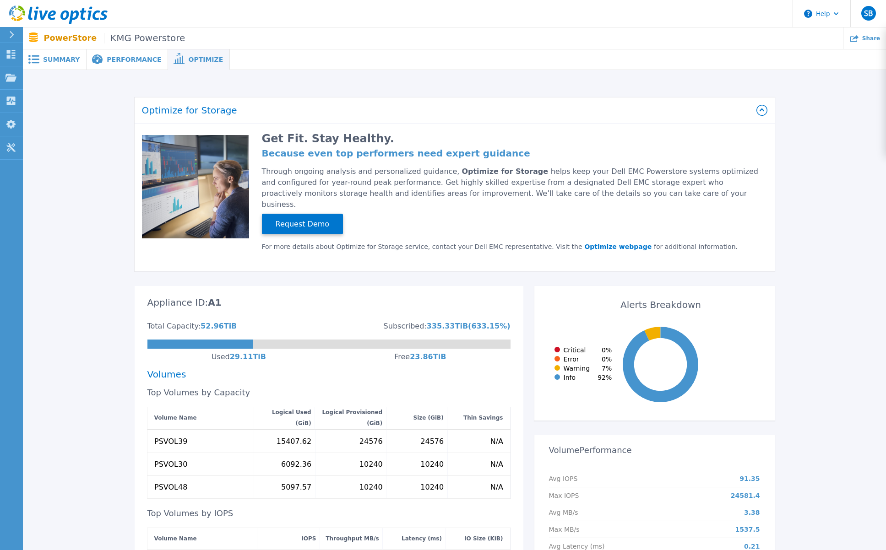
click at [74, 57] on span "Summary" at bounding box center [61, 59] width 37 height 6
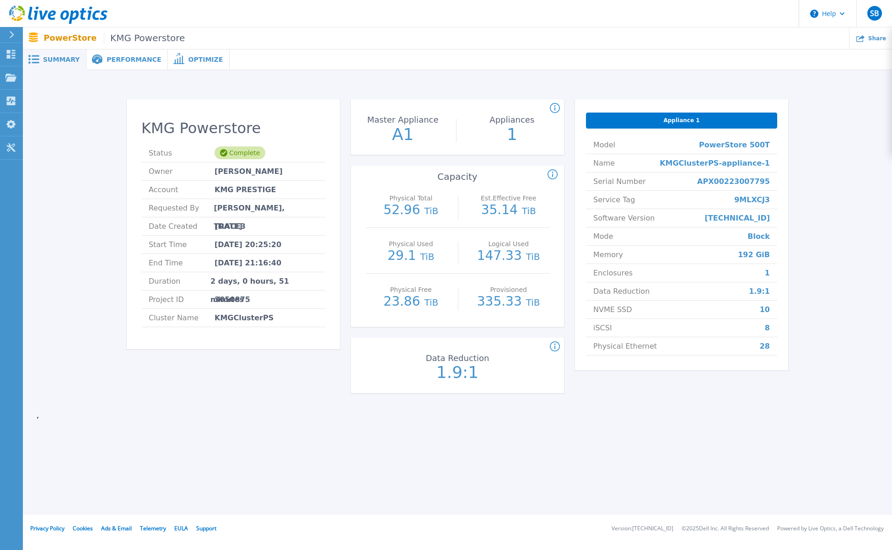
click at [113, 59] on span "Performance" at bounding box center [134, 59] width 54 height 6
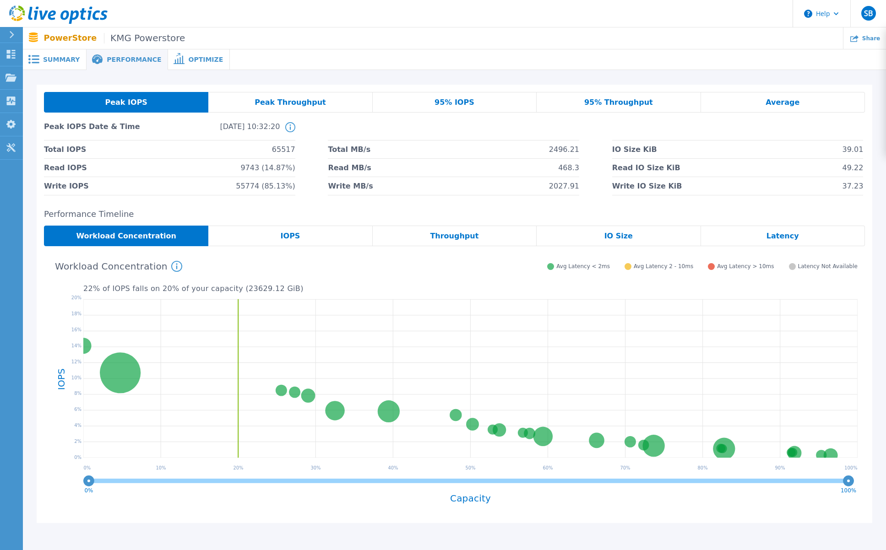
click at [309, 103] on span "Peak Throughput" at bounding box center [289, 102] width 71 height 7
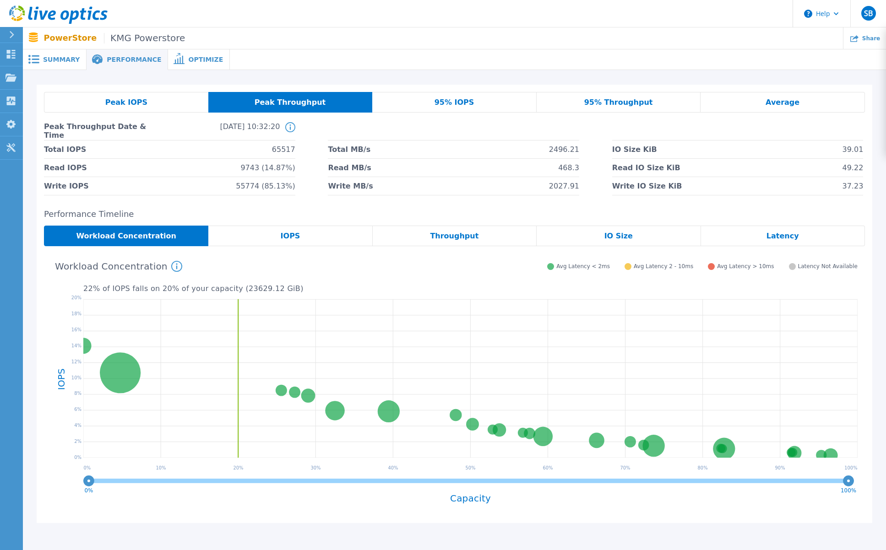
click at [467, 103] on span "95% IOPS" at bounding box center [454, 102] width 40 height 7
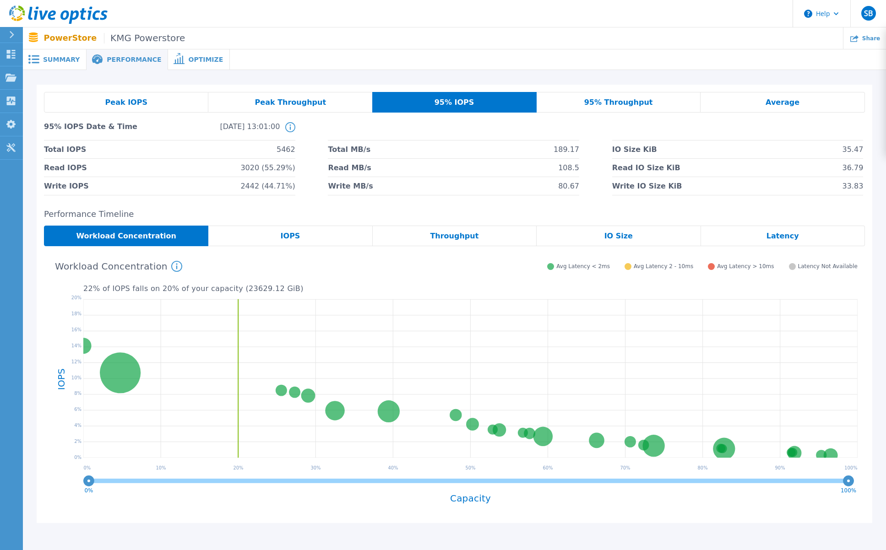
click at [632, 103] on span "95% Throughput" at bounding box center [618, 102] width 69 height 7
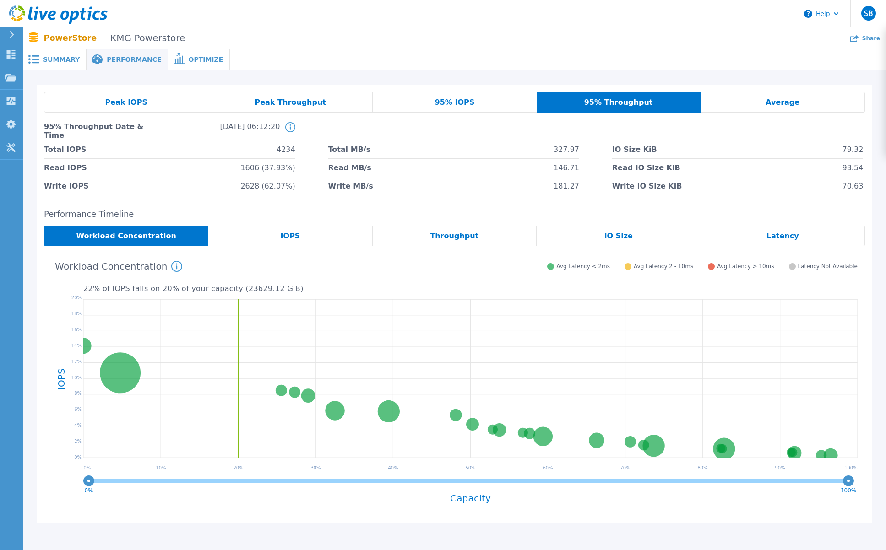
click at [777, 102] on span "Average" at bounding box center [782, 102] width 34 height 7
